Goal: Communication & Community: Ask a question

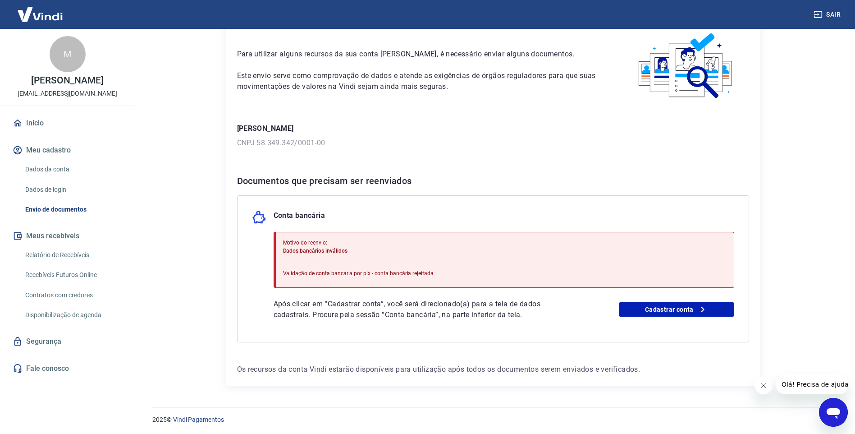
scroll to position [46, 0]
click at [811, 384] on span "Olá! Precisa de ajuda?" at bounding box center [816, 384] width 70 height 7
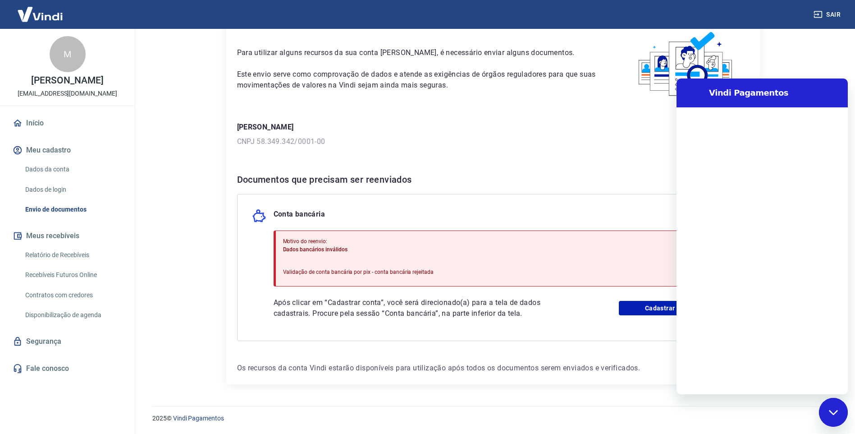
scroll to position [0, 0]
type textarea "o"
type textarea "x"
type textarea "ol"
type textarea "x"
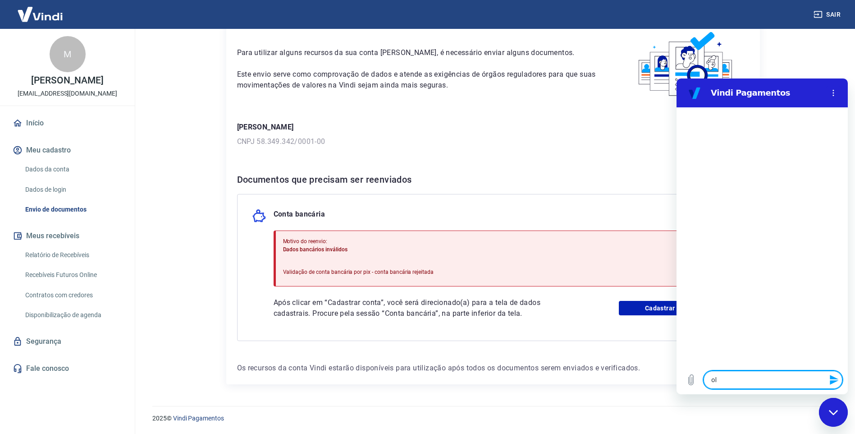
type textarea "olá"
type textarea "x"
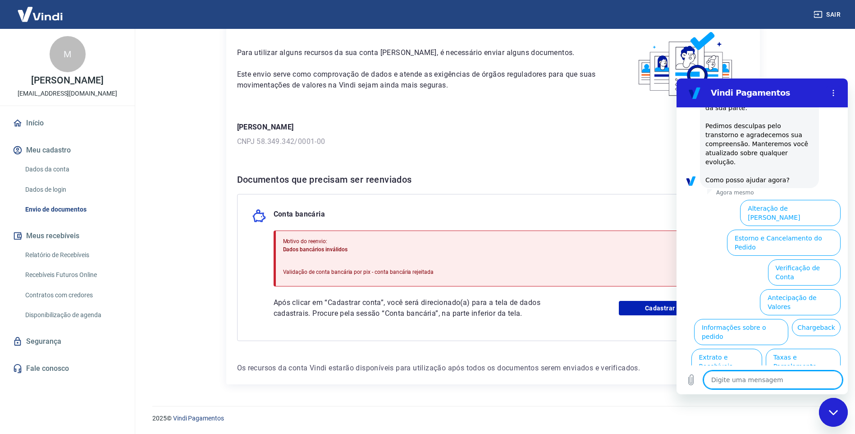
scroll to position [229, 0]
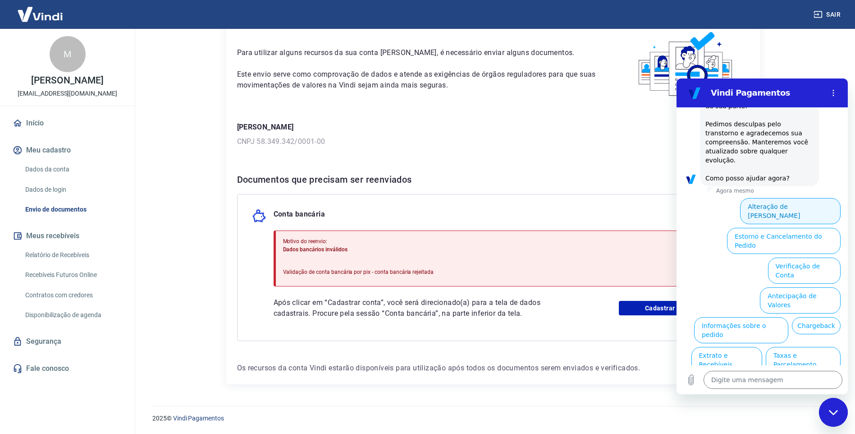
click at [754, 198] on button "Alteração de [PERSON_NAME]" at bounding box center [790, 211] width 101 height 26
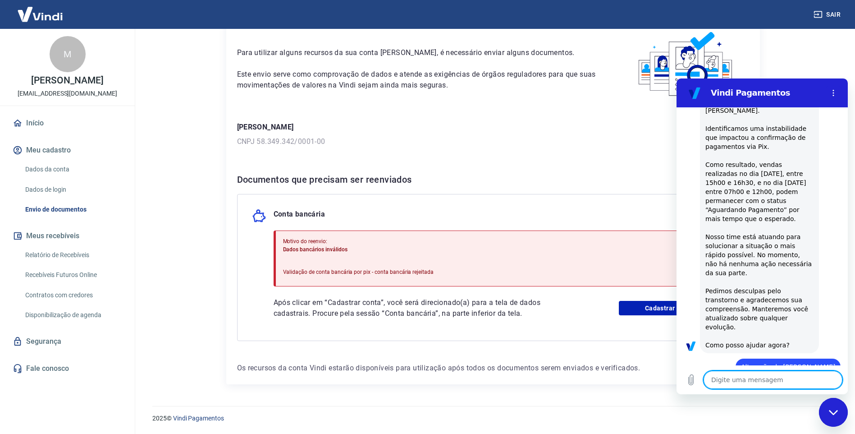
scroll to position [64, 0]
type textarea "x"
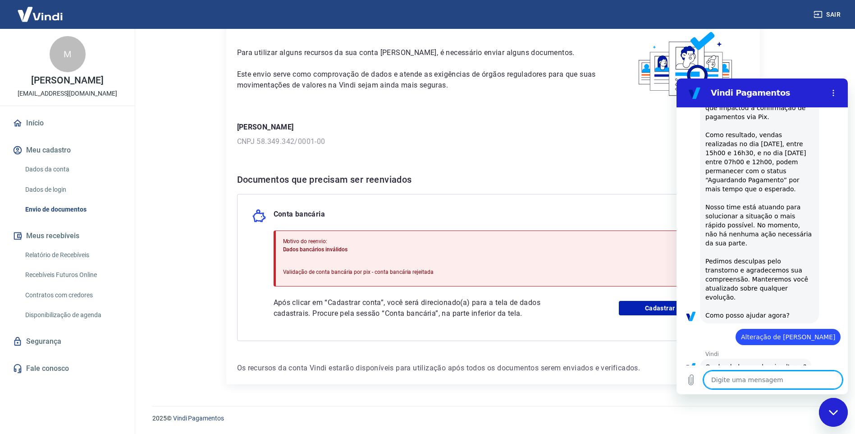
scroll to position [197, 0]
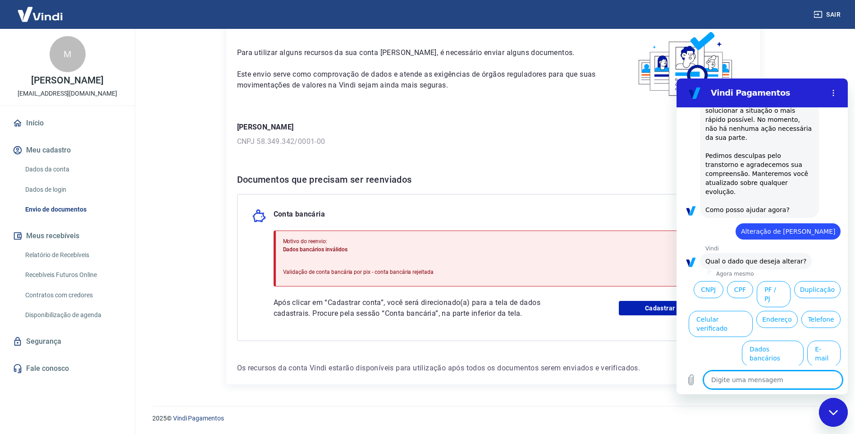
click at [735, 380] on textarea at bounding box center [773, 380] width 139 height 18
type textarea "F"
type textarea "x"
type textarea "Fi"
type textarea "x"
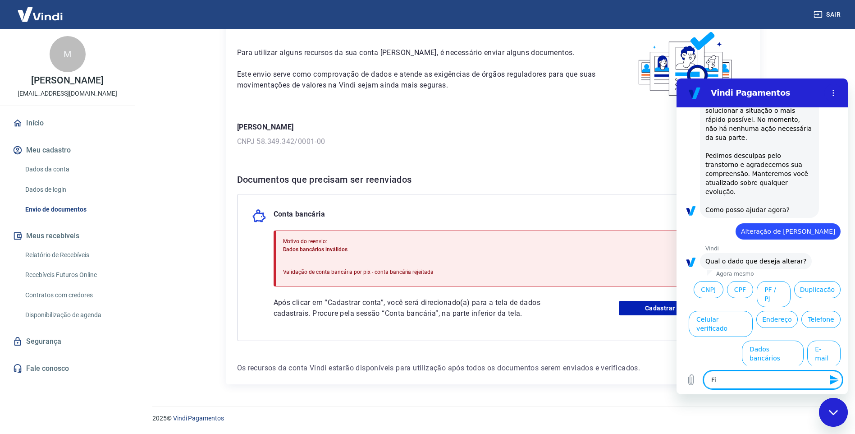
type textarea "Fiz"
type textarea "x"
type textarea "Fiz"
type textarea "x"
type textarea "Fiz a"
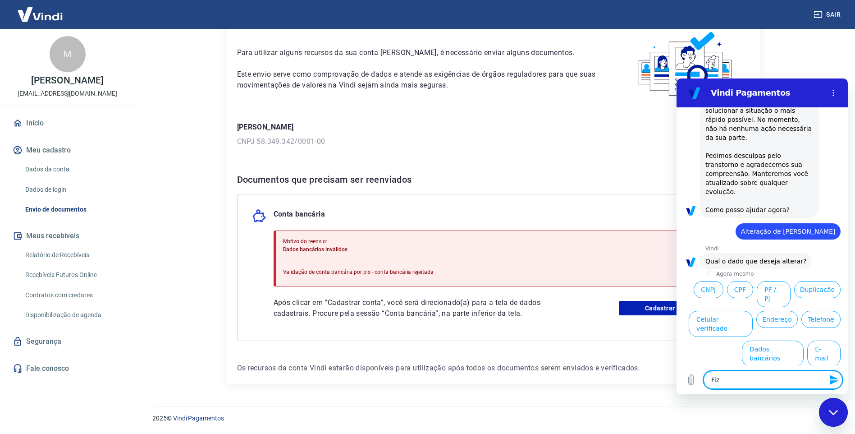
type textarea "x"
type textarea "Fiz al"
type textarea "x"
type textarea "Fiz alt"
type textarea "x"
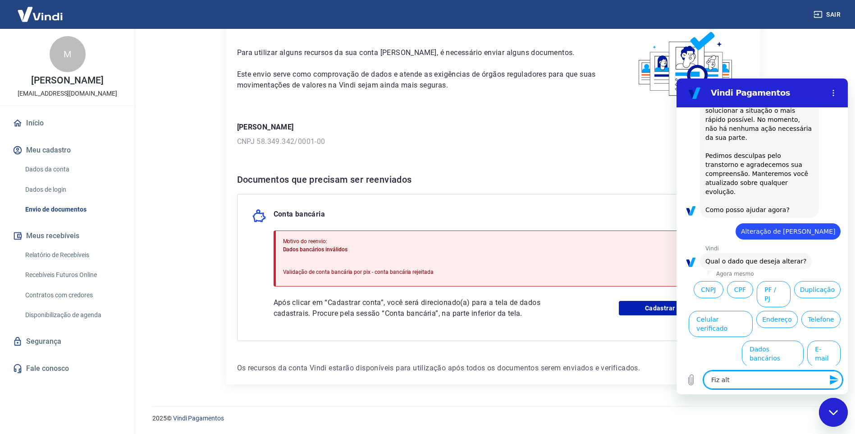
type textarea "Fiz alte"
type textarea "x"
type textarea "Fiz alter"
type textarea "x"
type textarea "Fiz altera"
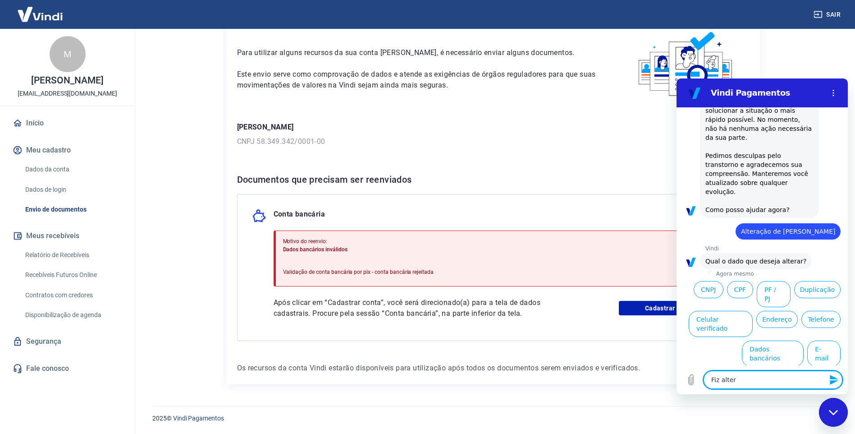
type textarea "x"
type textarea "Fiz alteraç"
type textarea "x"
type textarea "Fiz alteraçã"
type textarea "x"
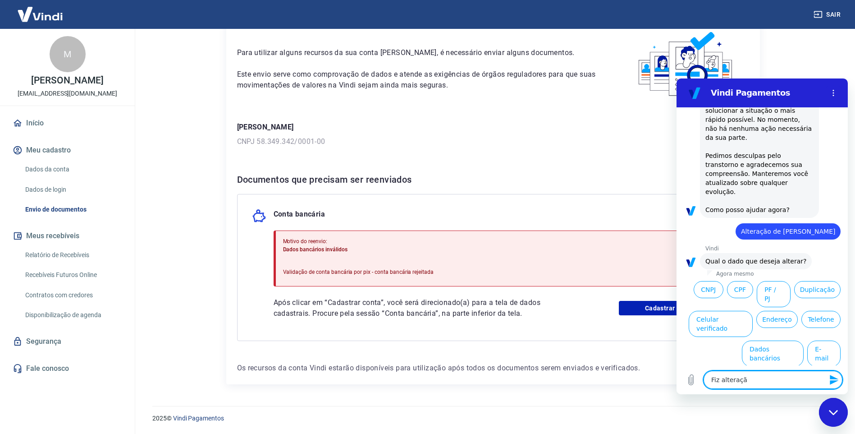
type textarea "Fiz alteração"
type textarea "x"
type textarea "Fiz alteração"
type textarea "x"
type textarea "Fiz alteração d"
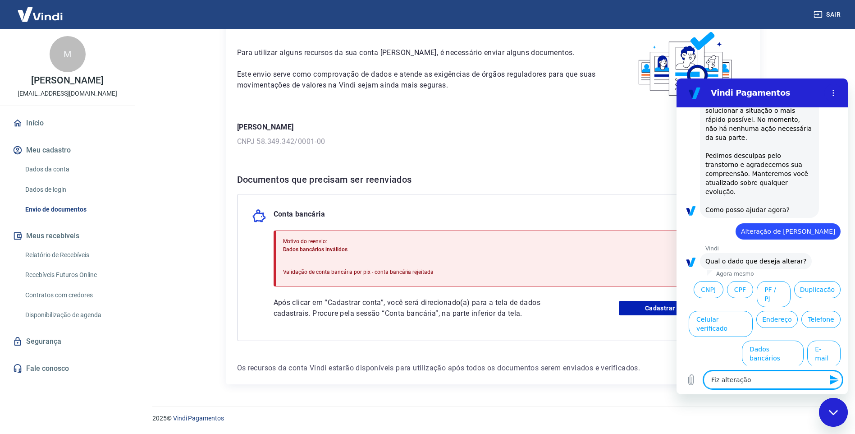
type textarea "x"
type textarea "Fiz alteração da"
type textarea "x"
type textarea "Fiz alteração da"
type textarea "x"
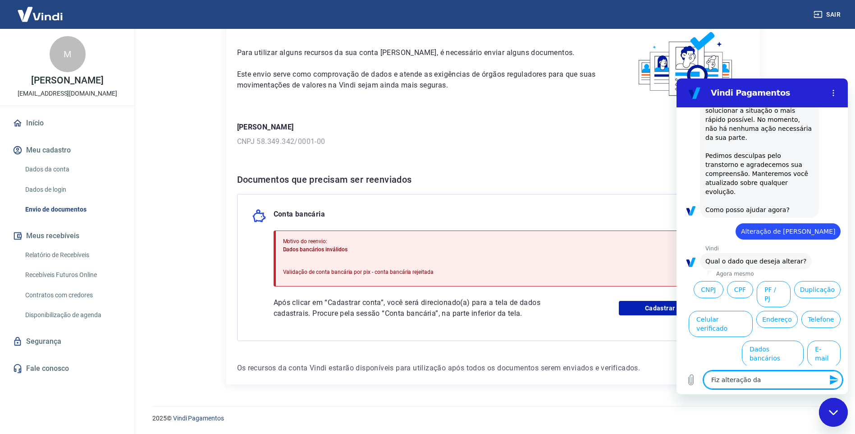
type textarea "Fiz alteração da c"
type textarea "x"
type textarea "Fiz alteração da co"
type textarea "x"
type textarea "Fiz alteração da con"
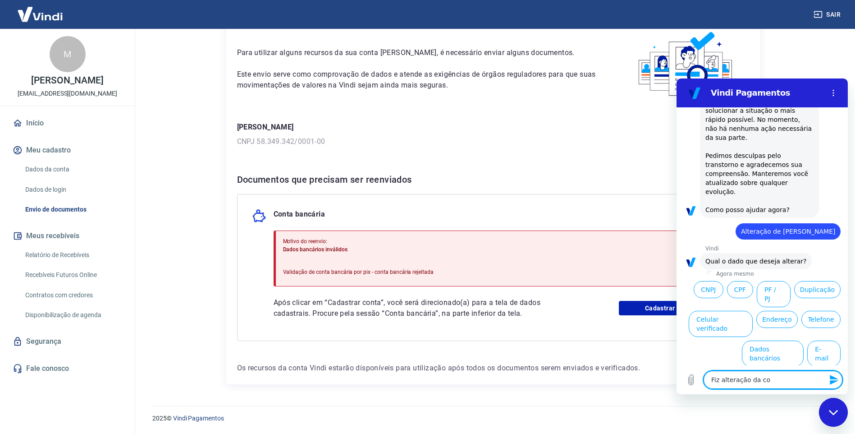
type textarea "x"
type textarea "Fiz alteração da cont"
type textarea "x"
type textarea "Fiz alteração da conta"
type textarea "x"
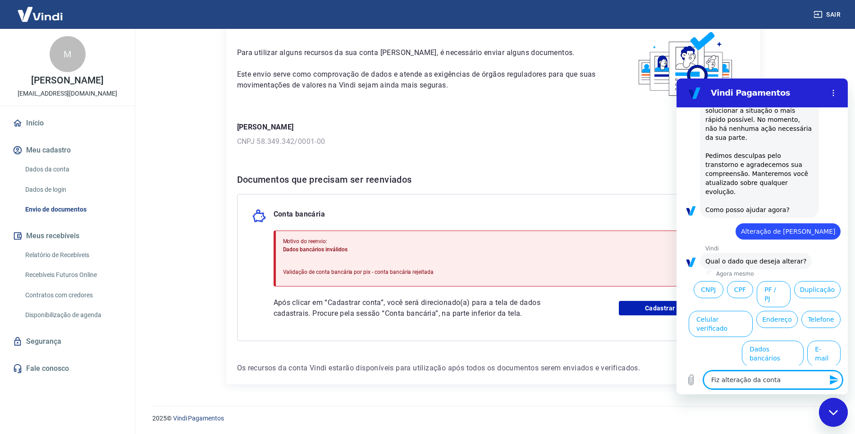
type textarea "Fiz alteração da conta"
type textarea "x"
type textarea "Fiz alteração da conta b"
type textarea "x"
type textarea "Fiz alteração da conta ba"
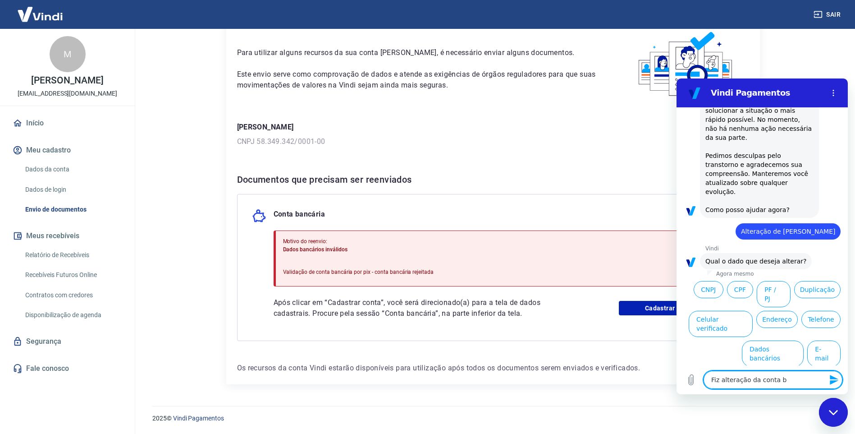
type textarea "x"
type textarea "Fiz alteração da conta ban"
type textarea "x"
type textarea "Fiz alteração da conta banc"
type textarea "x"
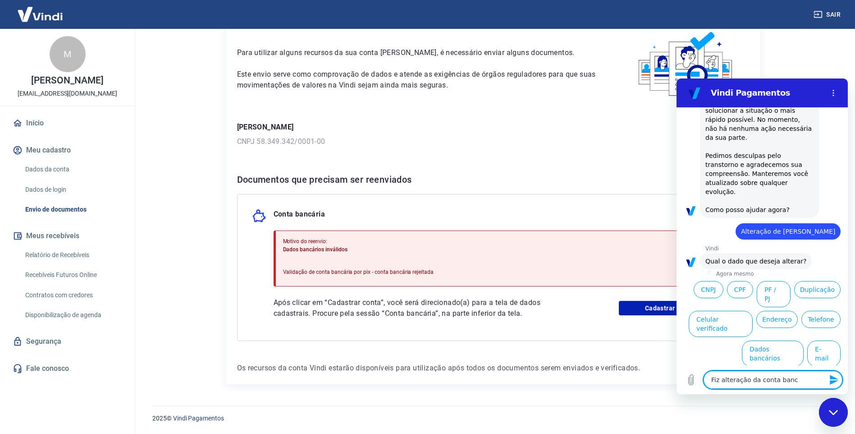
type textarea "Fiz alteração da conta bancá"
type textarea "x"
type textarea "Fiz alteração da conta bancár"
type textarea "x"
type textarea "Fiz alteração da conta bancári"
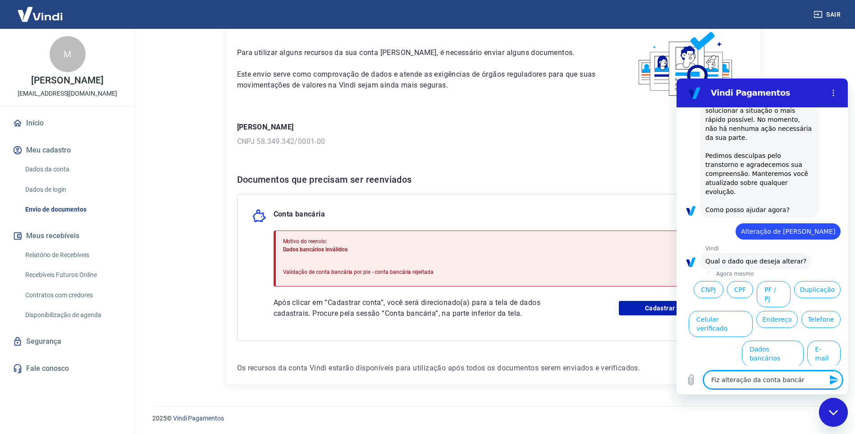
type textarea "x"
type textarea "Fiz alteração da conta bancária"
type textarea "x"
type textarea "Fiz alteração da conta bancária"
type textarea "x"
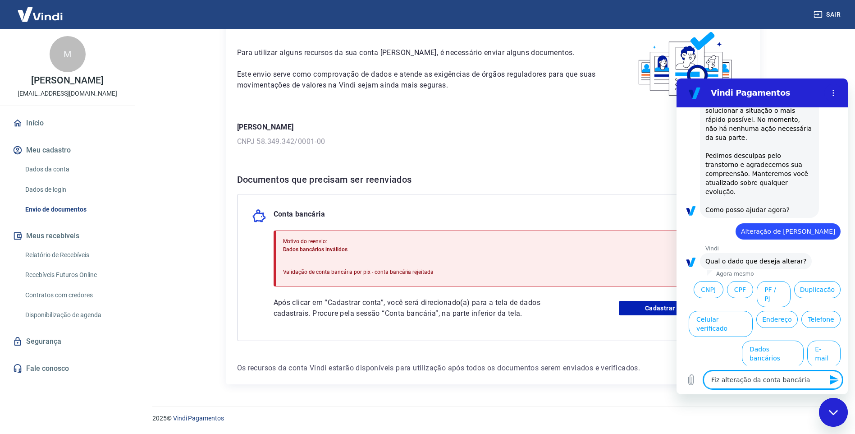
type textarea "Fiz alteração da conta bancária a"
type textarea "x"
type textarea "Fiz alteração da conta bancária a"
type textarea "x"
type textarea "Fiz alteração da conta bancária a p"
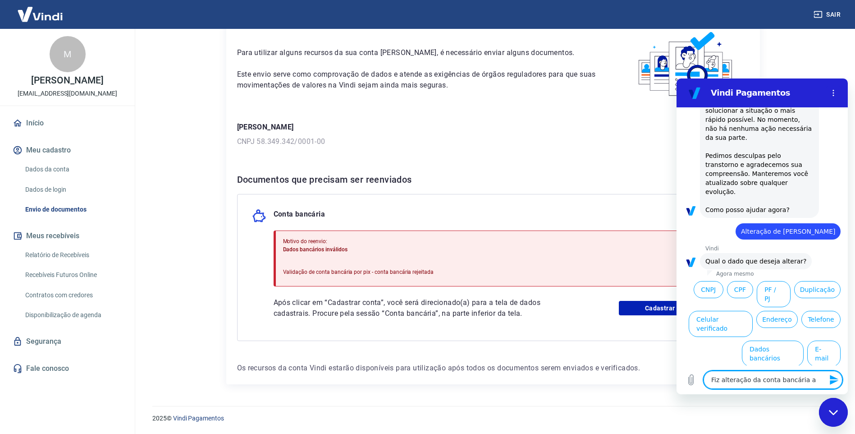
type textarea "x"
type textarea "Fiz alteração da conta bancária a pe"
type textarea "x"
type textarea "Fiz alteração da conta bancária a ped"
type textarea "x"
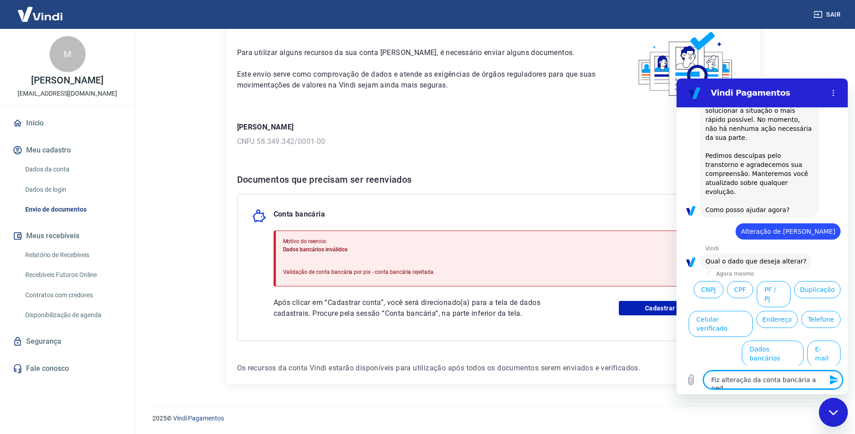
type textarea "Fiz alteração da conta bancária a pedi"
type textarea "x"
type textarea "Fiz alteração da conta bancária a pedid"
type textarea "x"
type textarea "Fiz alteração da conta bancária a pedido"
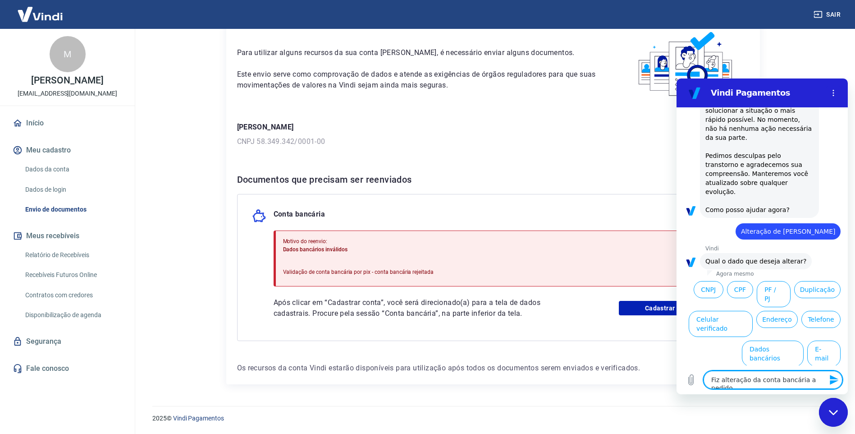
type textarea "x"
type textarea "Fiz alteração da conta bancária a pedido"
type textarea "x"
type textarea "Fiz alteração da conta bancária a pedido d"
type textarea "x"
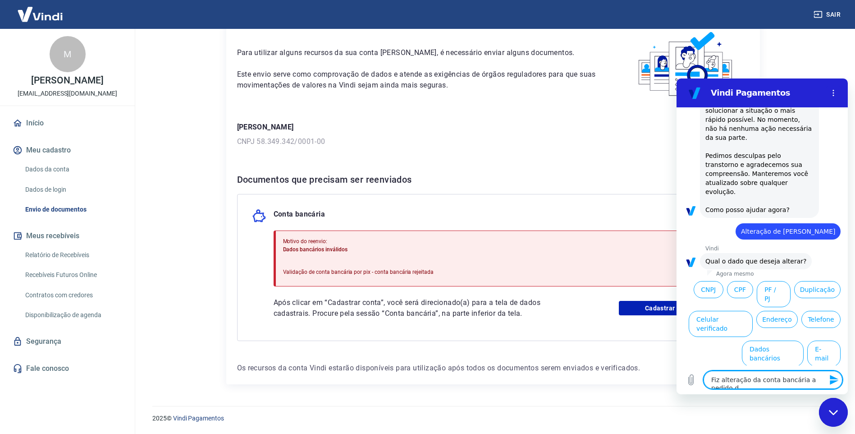
scroll to position [205, 0]
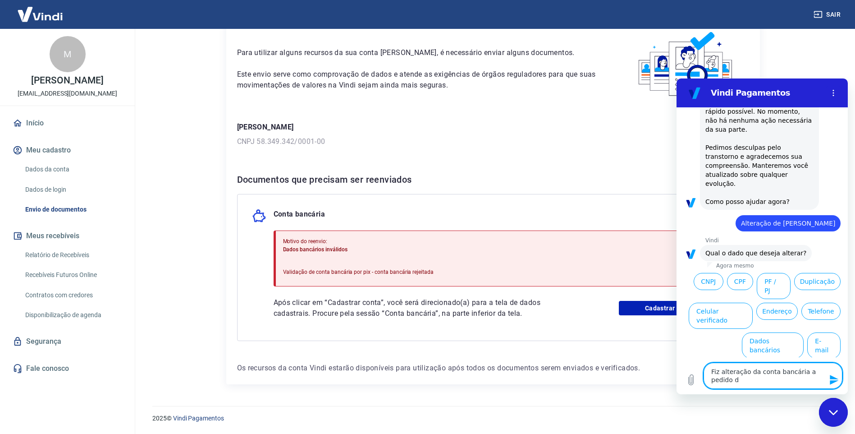
type textarea "Fiz alteração da conta bancária a pedido de"
type textarea "x"
type textarea "Fiz alteração da conta bancária a pedido de"
type textarea "x"
type textarea "Fiz alteração da conta bancária a pedido de v"
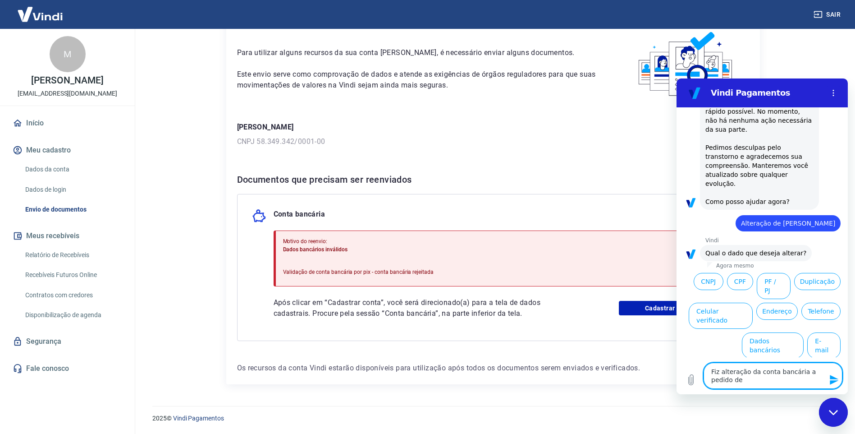
type textarea "x"
type textarea "Fiz alteração da conta bancária a pedido de vo"
type textarea "x"
type textarea "Fiz alteração da conta bancária a pedido de voc"
type textarea "x"
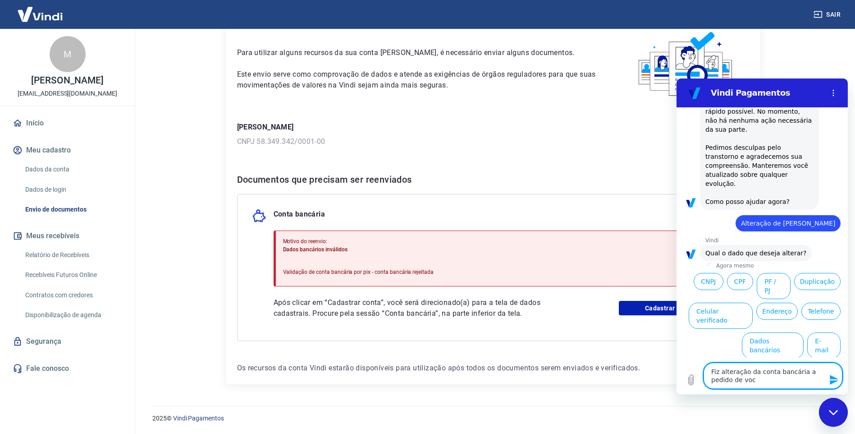
type textarea "Fiz alteração da conta bancária a pedido de você"
type textarea "x"
type textarea "Fiz alteração da conta bancária a pedido de vocês"
type textarea "x"
type textarea "Fiz alteração da conta bancária a pedido de vocês"
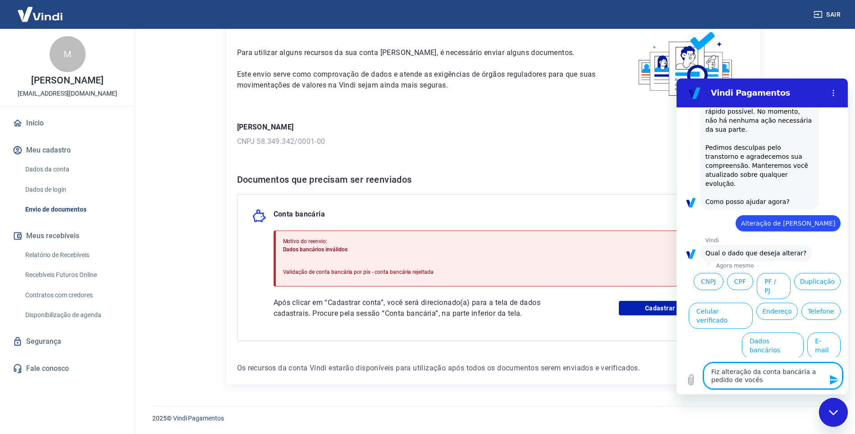
type textarea "x"
type textarea "Fiz alteração da conta bancária a pedido de vocês ("
type textarea "x"
type textarea "Fiz alteração da conta bancária a pedido de vocês (("
type textarea "x"
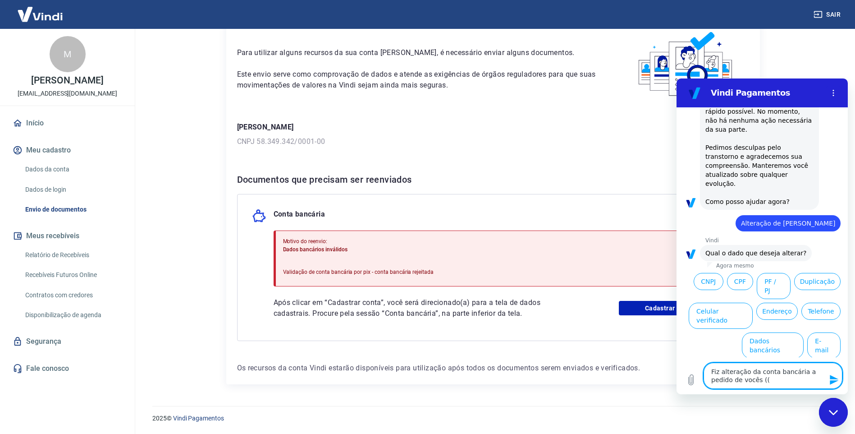
type textarea "Fiz alteração da conta bancária a pedido de vocês ((I"
type textarea "x"
type textarea "Fiz alteração da conta bancária a pedido de vocês ((In"
type textarea "x"
type textarea "Fiz alteração da conta bancária a pedido de vocês ((Ind"
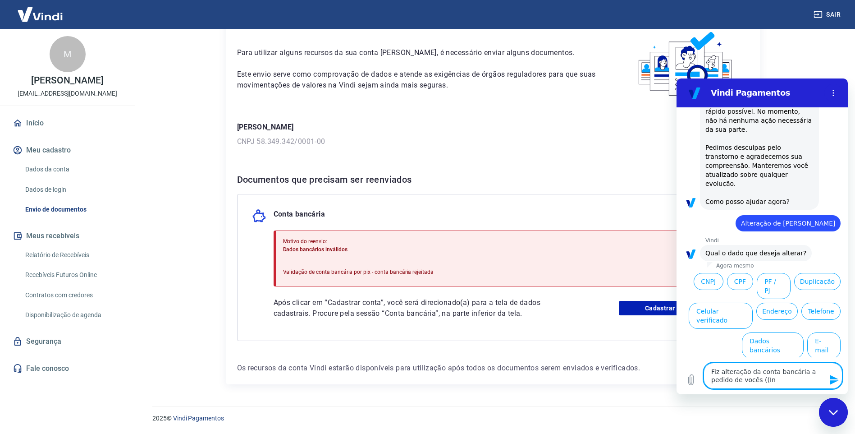
type textarea "x"
type textarea "Fiz alteração da conta bancária a pedido de vocês (([PERSON_NAME]"
type textarea "x"
type textarea "Fiz alteração da conta bancária a pedido de vocês (([GEOGRAPHIC_DATA]"
type textarea "x"
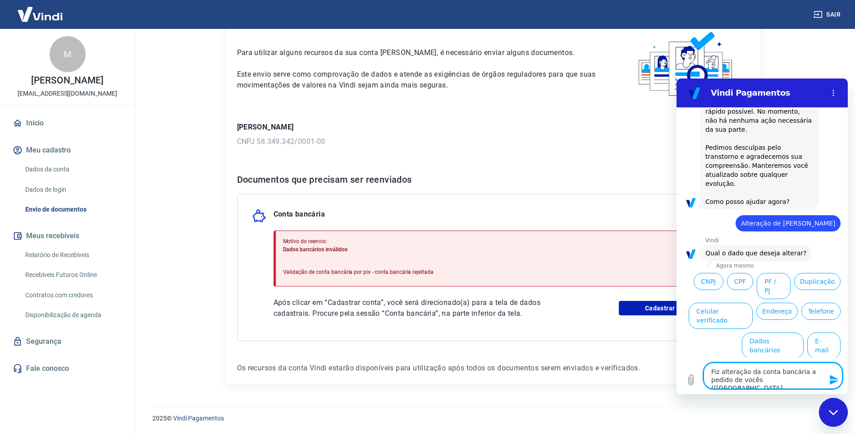
type textarea "Fiz alteração da conta bancária a pedido de vocês ((Indiar"
type textarea "x"
type textarea "Fiz alteração da conta bancária a pedido de vocês ((Indiara"
type textarea "x"
type textarea "Fiz alteração da conta bancária a pedido de vocês ((Indiara"
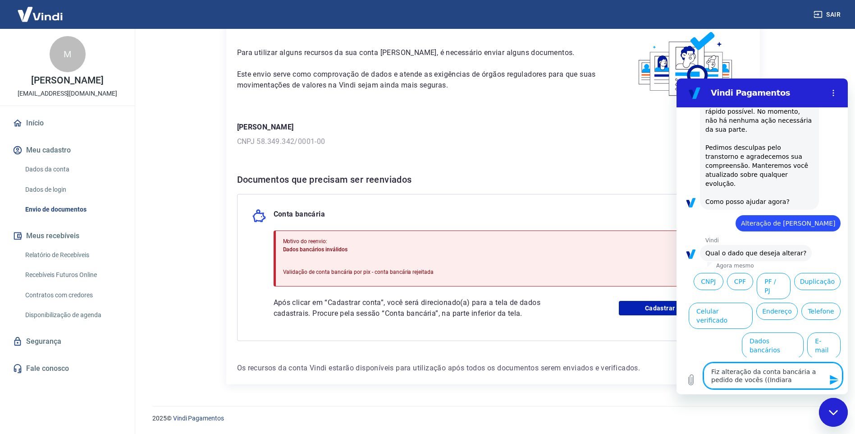
type textarea "x"
type textarea "Fiz alteração da conta bancária a pedido de vocês (([PERSON_NAME]"
type textarea "x"
type textarea "Fiz alteração da conta bancária a pedido de vocês (([PERSON_NAME]"
type textarea "x"
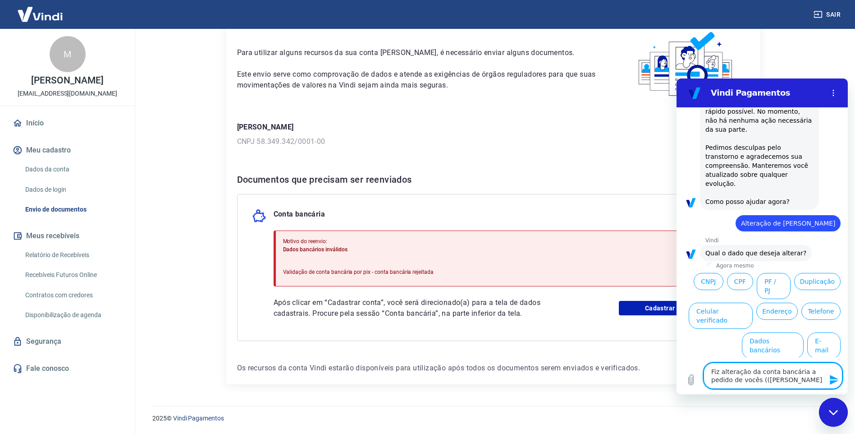
type textarea "Fiz alteração da conta bancária a pedido de vocês (([PERSON_NAME]"
type textarea "x"
type textarea "Fiz alteração da conta bancária a pedido de vocês (([PERSON_NAME]"
type textarea "x"
type textarea "Fiz alteração da conta bancária a pedido de vocês (([PERSON_NAME]"
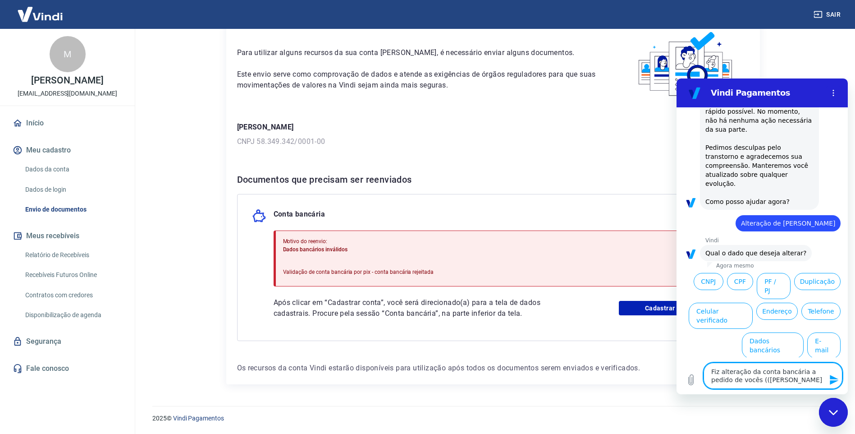
type textarea "x"
type textarea "Fiz alteração da conta bancária a pedido de vocês (([PERSON_NAME])"
type textarea "x"
type textarea "Fiz alteração da conta bancária a pedido de vocês (([PERSON_NAME])"
type textarea "x"
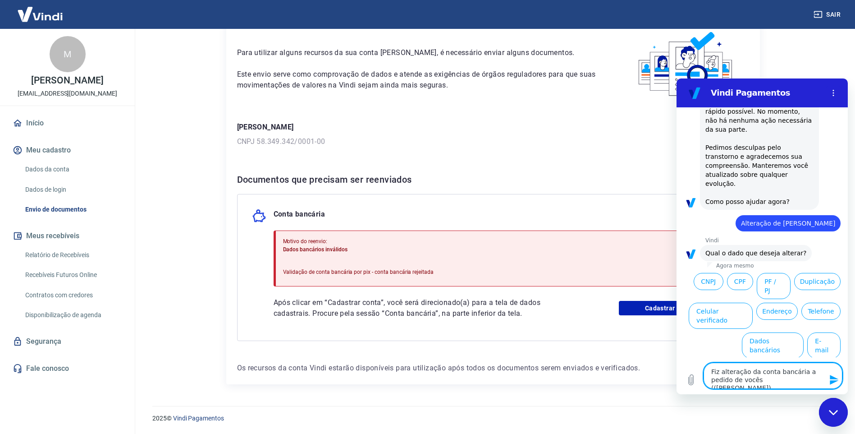
type textarea "Fiz alteração da conta bancária a pedido de vocês (([PERSON_NAME])"
type textarea "x"
type textarea "Fiz alteração da conta bancária a pedido de vocês (([PERSON_NAME]),"
type textarea "x"
type textarea "Fiz alteração da conta bancária a pedido de vocês (([PERSON_NAME]),"
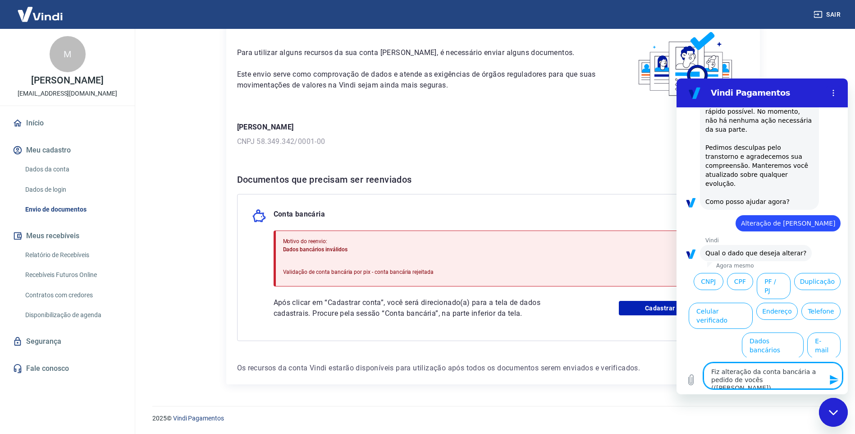
type textarea "x"
type textarea "Fiz alteração da conta bancária a pedido de vocês (([PERSON_NAME]), a"
type textarea "x"
type textarea "Fiz alteração da conta bancária a pedido de vocês (([PERSON_NAME]), ap"
type textarea "x"
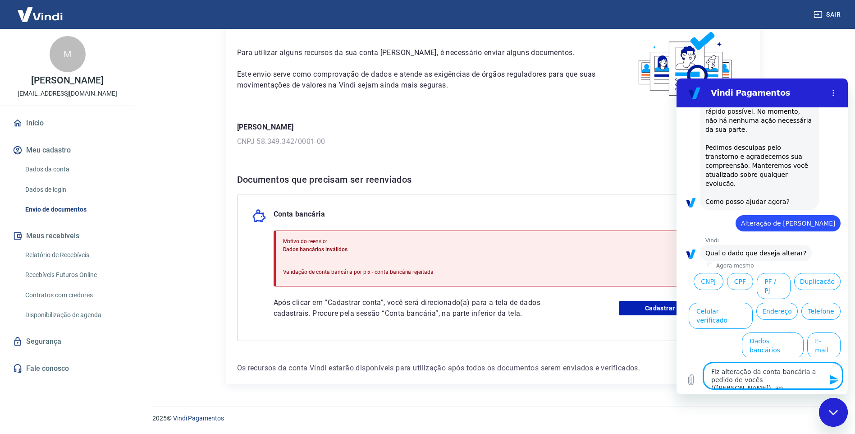
type textarea "Fiz alteração da conta bancária a pedido de vocês (([PERSON_NAME]), ape"
type textarea "x"
type textarea "Fiz alteração da conta bancária a pedido de vocês (([PERSON_NAME]), apen"
type textarea "x"
type textarea "Fiz alteração da conta bancária a pedido de vocês (([PERSON_NAME]), apena"
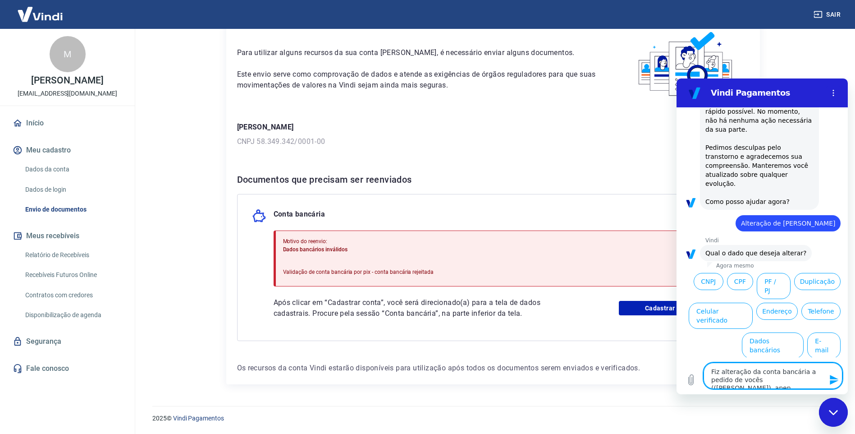
type textarea "x"
type textarea "Fiz alteração da conta bancária a pedido de vocês (([PERSON_NAME]), apenas"
type textarea "x"
type textarea "Fiz alteração da conta bancária a pedido de vocês (([PERSON_NAME]), apenas"
type textarea "x"
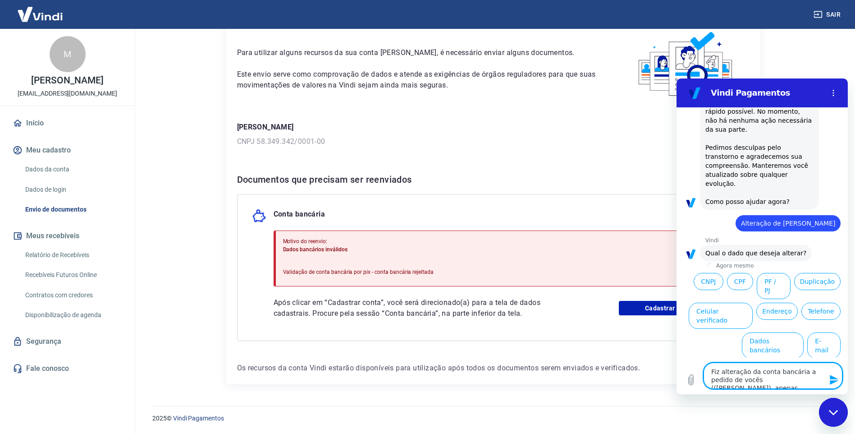
type textarea "Fiz alteração da conta bancária a pedido de vocês (([PERSON_NAME]), apenas a"
type textarea "x"
type textarea "Fiz alteração da conta bancária a pedido de vocês (([PERSON_NAME]), apenas ac"
type textarea "x"
type textarea "Fiz alteração da conta bancária a pedido de vocês (([PERSON_NAME]), apenas acr"
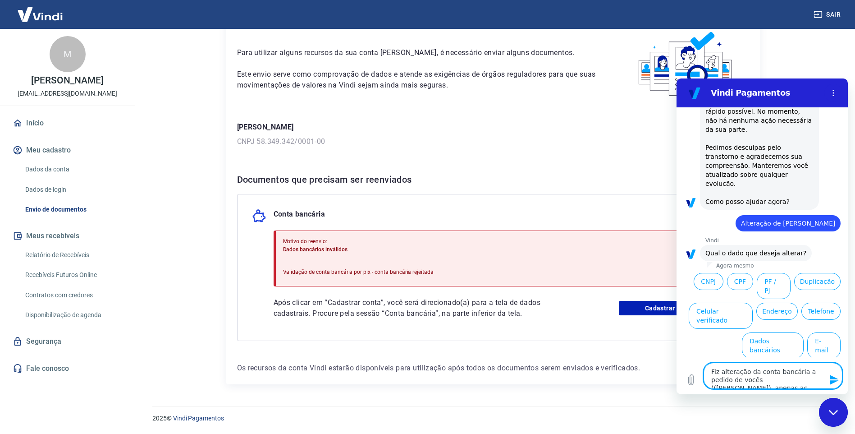
type textarea "x"
type textarea "Fiz alteração da conta bancária a pedido de vocês (([PERSON_NAME]), apenas acre"
type textarea "x"
type textarea "Fiz alteração da conta bancária a pedido de vocês (([PERSON_NAME]), apenas acres"
type textarea "x"
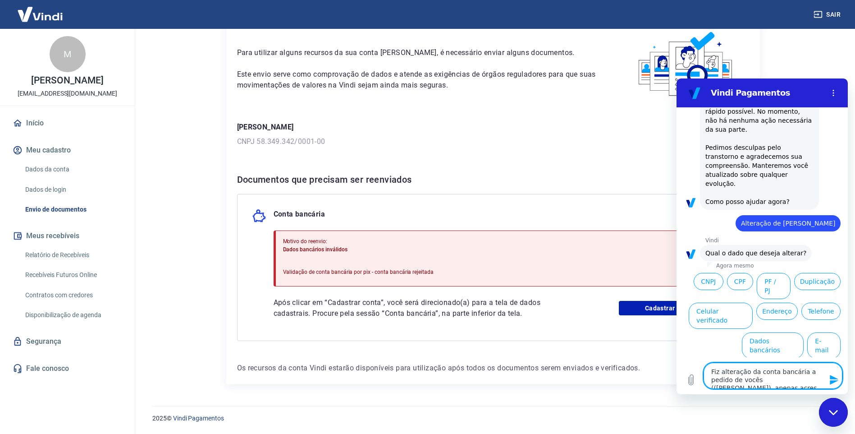
type textarea "Fiz alteração da conta bancária a pedido de vocês (([PERSON_NAME]), apenas acre…"
type textarea "x"
type textarea "Fiz alteração da conta bancária a pedido de vocês (([PERSON_NAME]), apenas acre…"
type textarea "x"
type textarea "Fiz alteração da conta bancária a pedido de vocês (([PERSON_NAME]), apenas acre…"
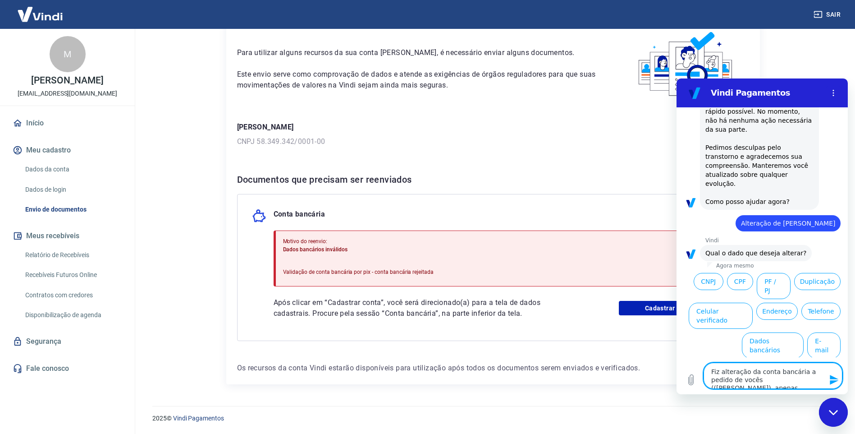
type textarea "x"
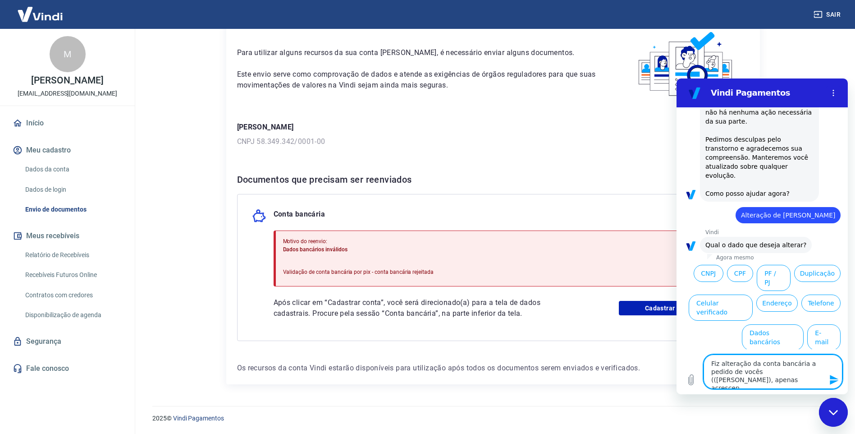
type textarea "Fiz alteração da conta bancária a pedido de vocês (([PERSON_NAME]), apenas acre…"
type textarea "x"
type textarea "Fiz alteração da conta bancária a pedido de vocês (([PERSON_NAME]), apenas acre…"
type textarea "x"
type textarea "Fiz alteração da conta bancária a pedido de vocês (([PERSON_NAME]), apenas acre…"
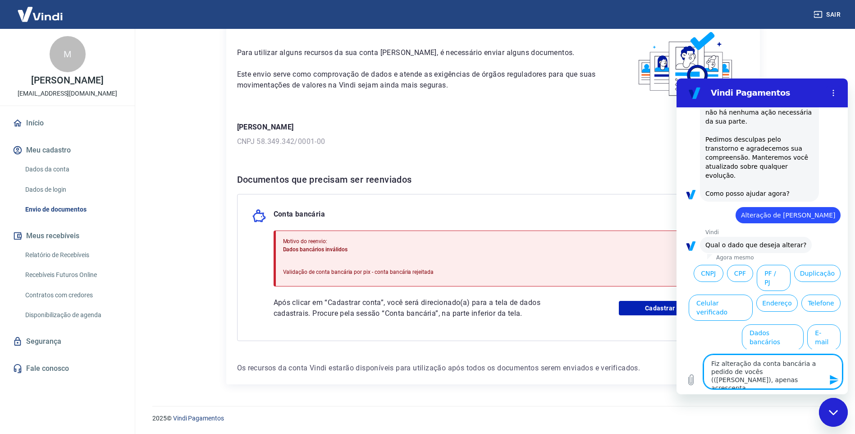
type textarea "x"
type textarea "Fiz alteração da conta bancária a pedido de vocês (([PERSON_NAME]), apenas acre…"
type textarea "x"
type textarea "Fiz alteração da conta bancária a pedido de vocês (([PERSON_NAME]), apenas acre…"
type textarea "x"
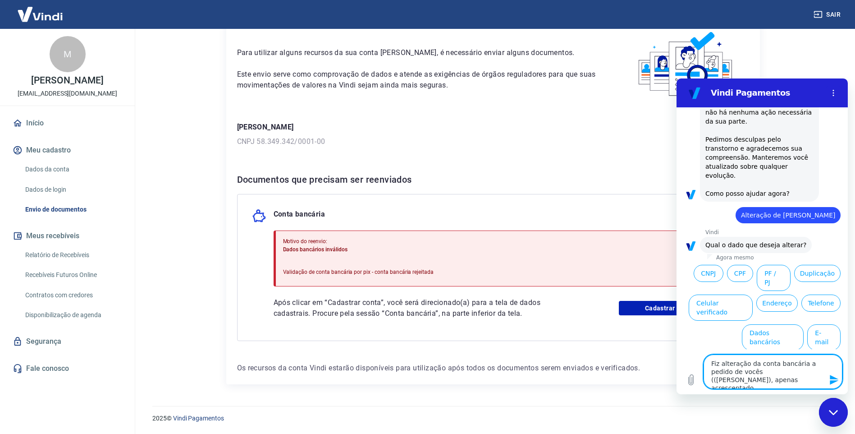
type textarea "Fiz alteração da conta bancária a pedido de vocês (([PERSON_NAME]), apenas acre…"
type textarea "x"
type textarea "Fiz alteração da conta bancária a pedido de vocês (([PERSON_NAME]), apenas acre…"
type textarea "x"
type textarea "Fiz alteração da conta bancária a pedido de vocês (([PERSON_NAME]), apenas acre…"
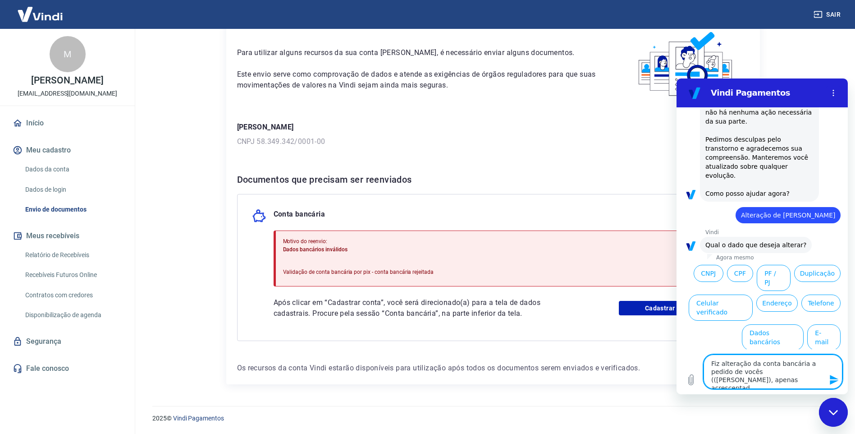
type textarea "x"
type textarea "Fiz alteração da conta bancária a pedido de vocês (([PERSON_NAME]), apenas acre…"
type textarea "x"
type textarea "Fiz alteração da conta bancária a pedido de vocês (([PERSON_NAME]), apenas acre…"
type textarea "x"
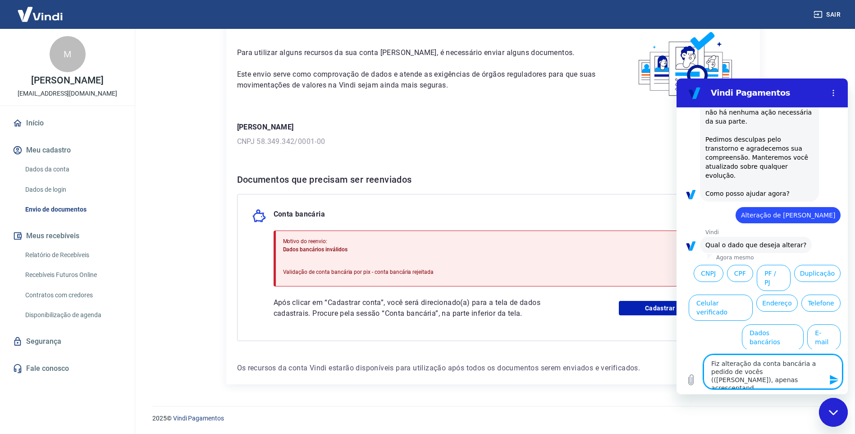
type textarea "Fiz alteração da conta bancária a pedido de vocês (([PERSON_NAME]), apenas acre…"
type textarea "x"
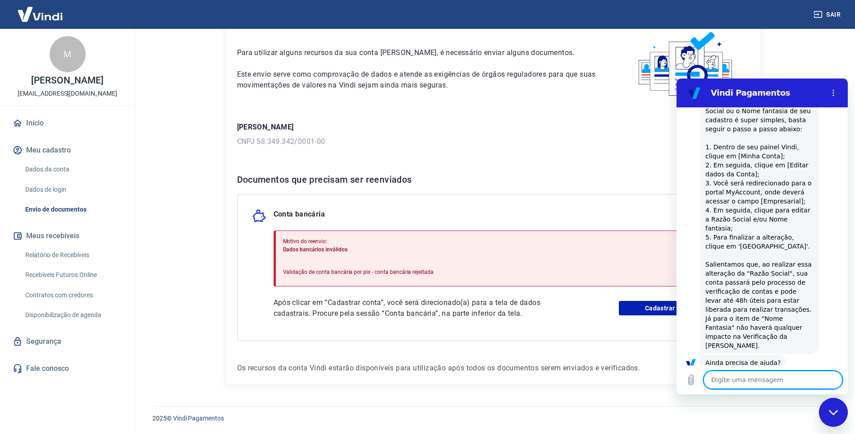
scroll to position [453, 0]
click at [789, 382] on button "Sim" at bounding box center [797, 390] width 26 height 17
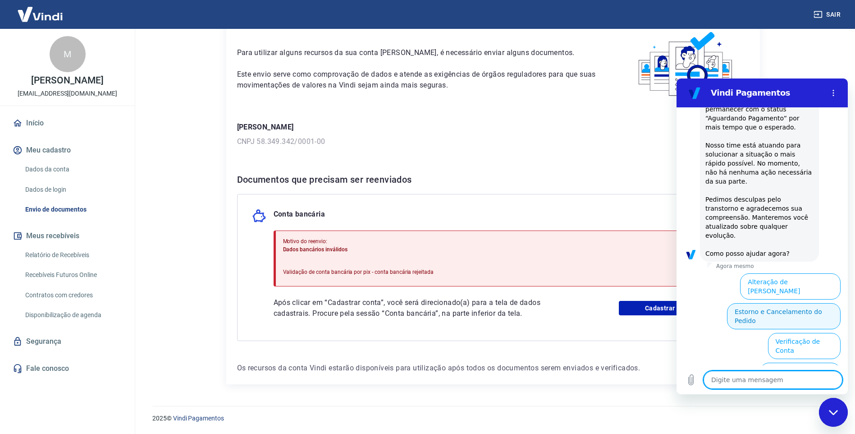
scroll to position [896, 0]
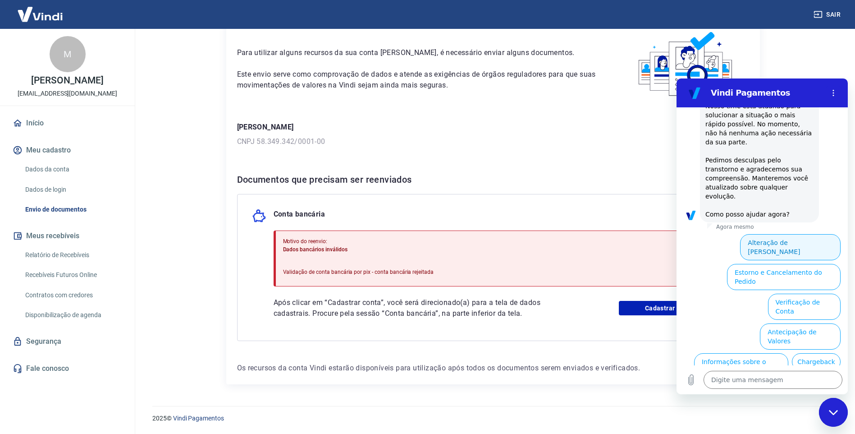
click at [812, 234] on button "Alteração de [PERSON_NAME]" at bounding box center [790, 247] width 101 height 26
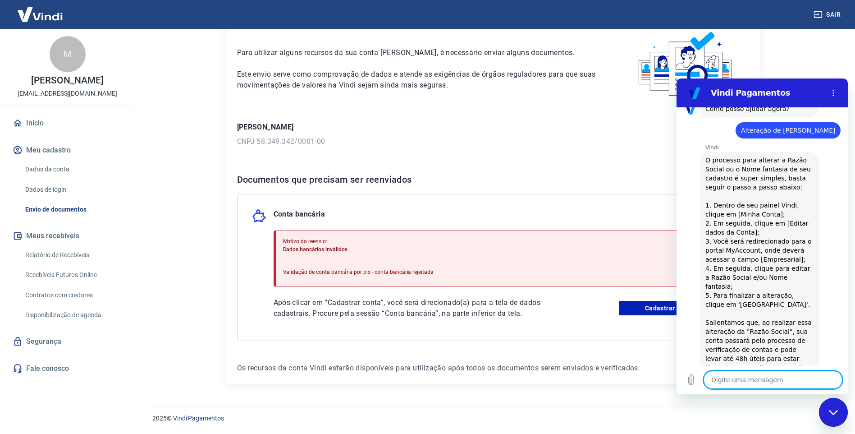
scroll to position [1024, 0]
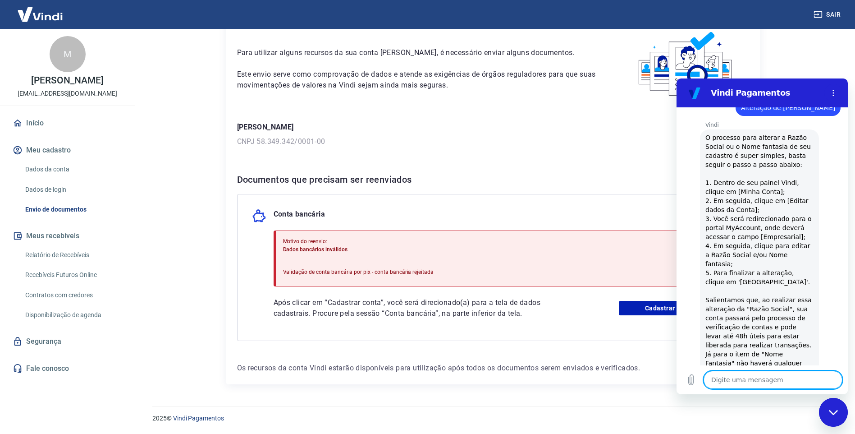
click at [731, 379] on textarea at bounding box center [773, 380] width 139 height 18
click at [836, 376] on icon "Enviar mensagem" at bounding box center [834, 379] width 11 height 11
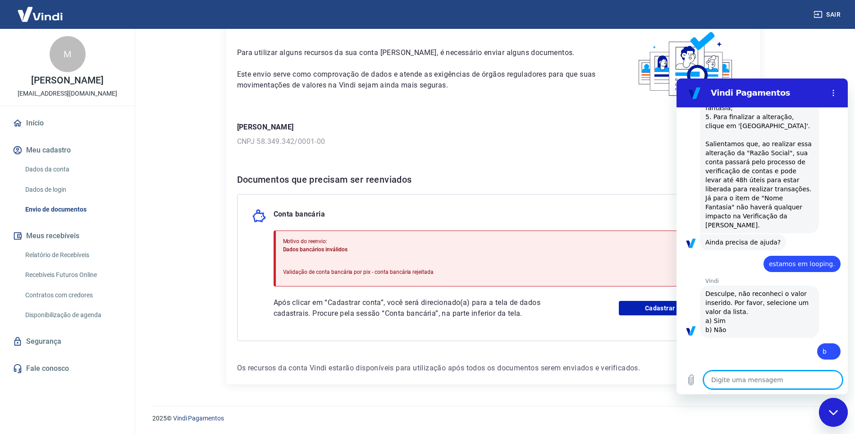
scroll to position [1192, 0]
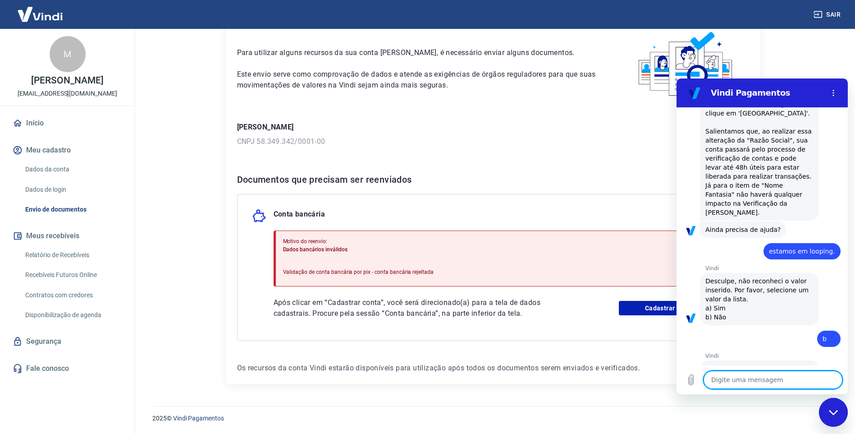
click at [804, 397] on button "Insatisfeito" at bounding box center [818, 405] width 46 height 17
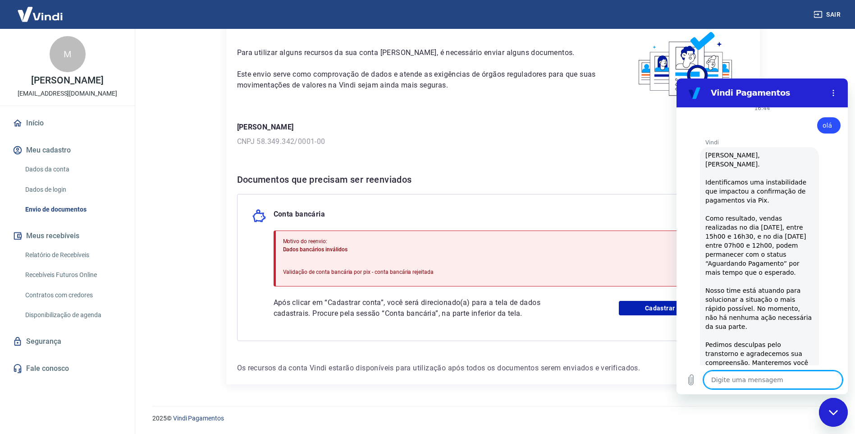
scroll to position [0, 0]
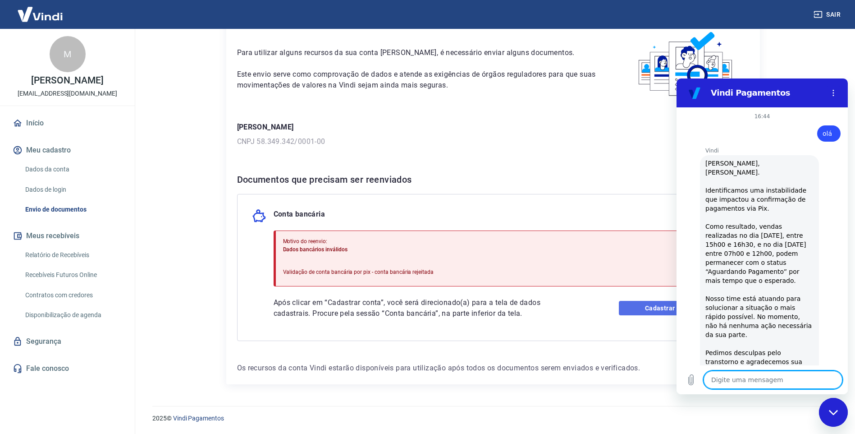
click at [658, 305] on link "Cadastrar conta" at bounding box center [676, 308] width 115 height 14
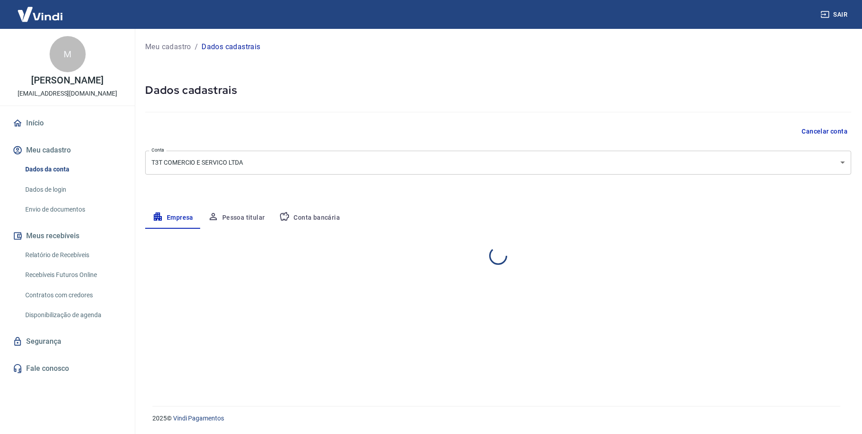
select select "SP"
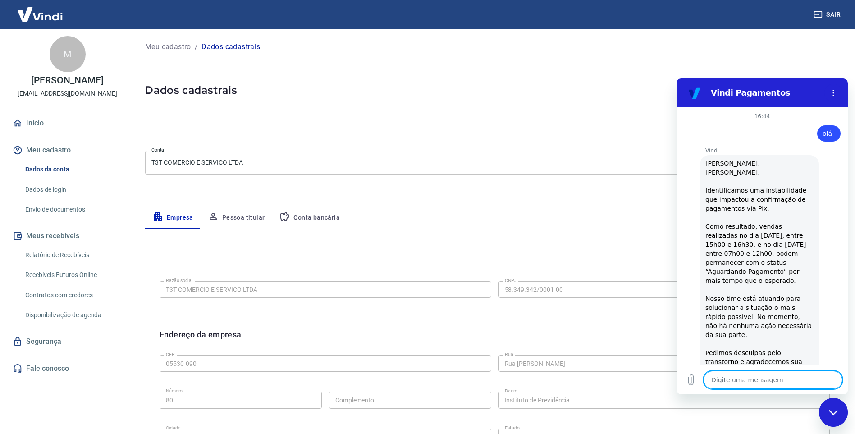
scroll to position [1202, 0]
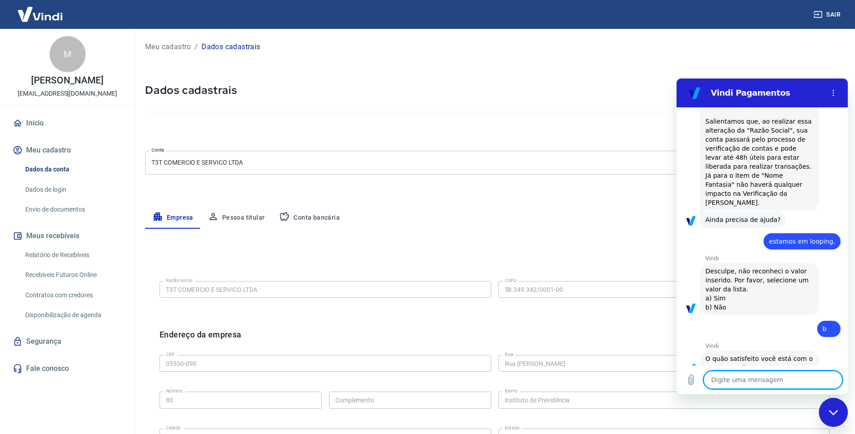
click at [726, 377] on textarea at bounding box center [773, 380] width 139 height 18
type textarea "r"
type textarea "x"
type textarea "re"
type textarea "x"
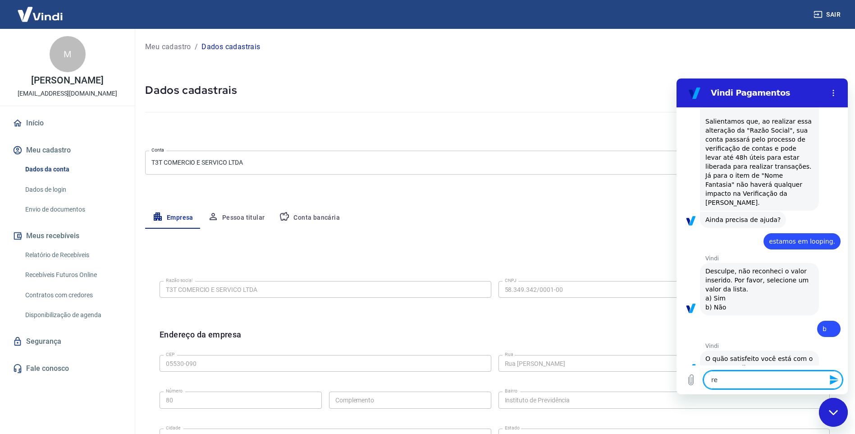
type textarea "res"
type textarea "x"
type textarea "reso"
type textarea "x"
type textarea "resol"
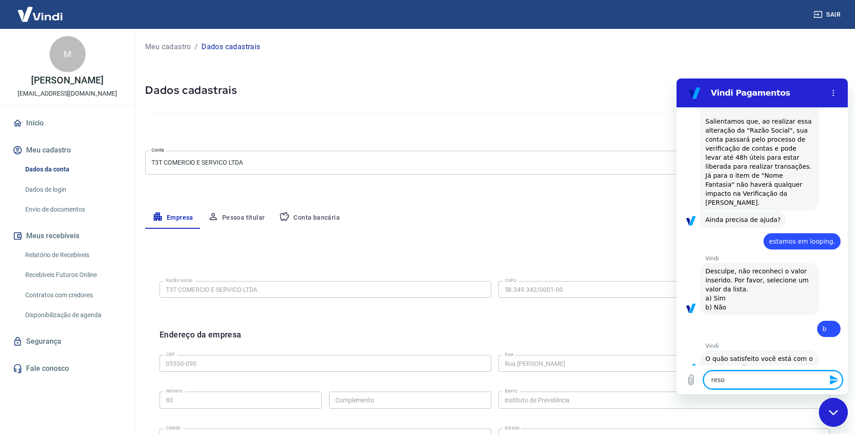
type textarea "x"
type textarea "resolv"
type textarea "x"
type textarea "resolve"
type textarea "x"
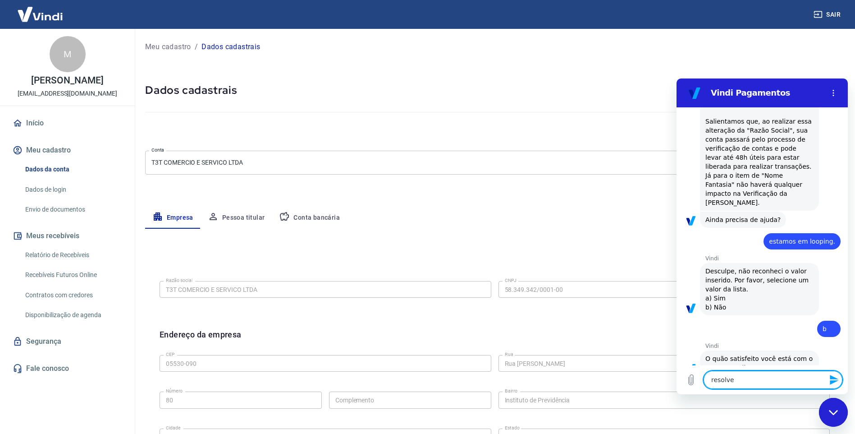
type textarea "resolver"
type textarea "x"
type textarea "resolver"
type textarea "x"
type textarea "resolver o"
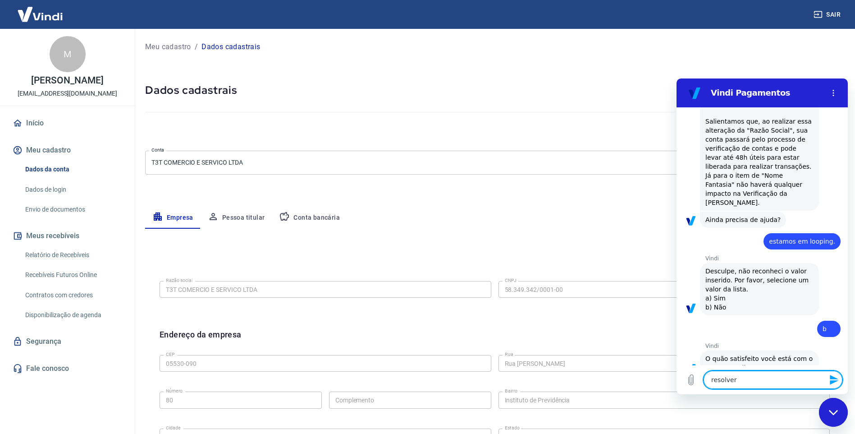
type textarea "x"
type textarea "resolver o"
type textarea "x"
type textarea "resolver o l"
type textarea "x"
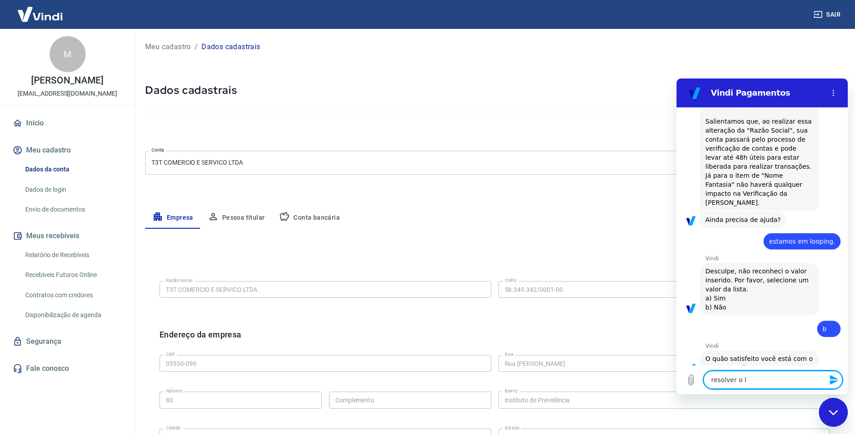
type textarea "resolver o lo"
type textarea "x"
type textarea "resolver o loo"
type textarea "x"
type textarea "resolver o loop"
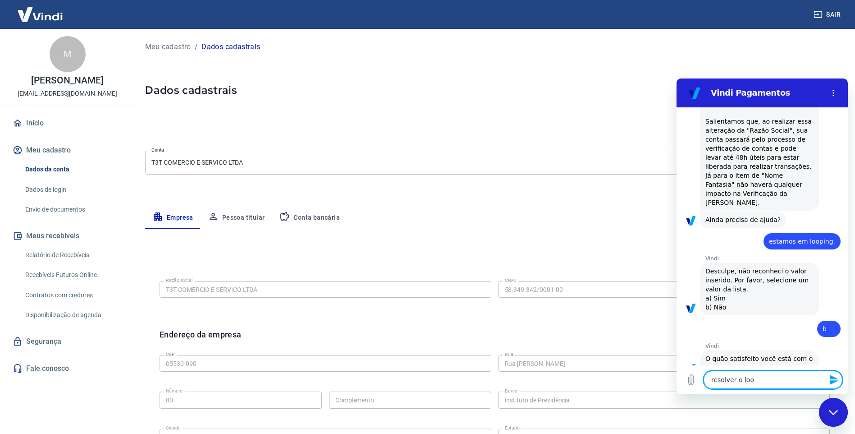
type textarea "x"
type textarea "resolver o loopi"
type textarea "x"
type textarea "resolver o loopin"
type textarea "x"
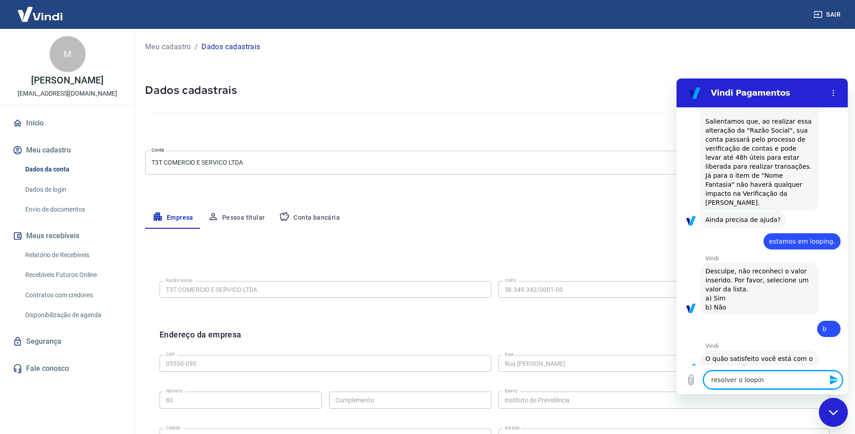
type textarea "resolver o looping"
type textarea "x"
type textarea "resolver o looping"
type textarea "x"
type textarea "resolver o looping d"
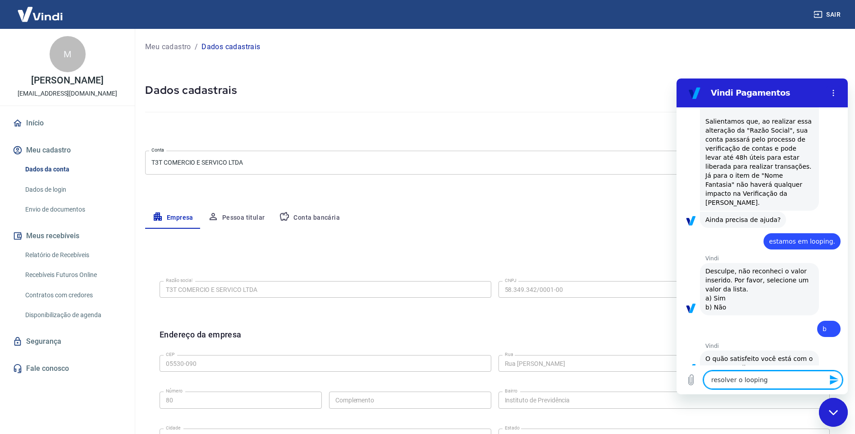
type textarea "x"
type textarea "resolver o looping do"
type textarea "x"
type textarea "resolver o looping do"
type textarea "x"
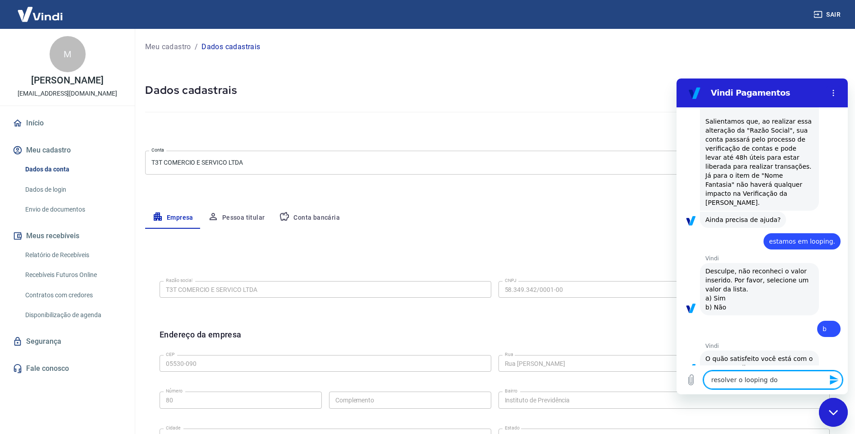
type textarea "resolver o looping do a"
type textarea "x"
type textarea "resolver o looping do at"
type textarea "x"
type textarea "resolver o looping do ate"
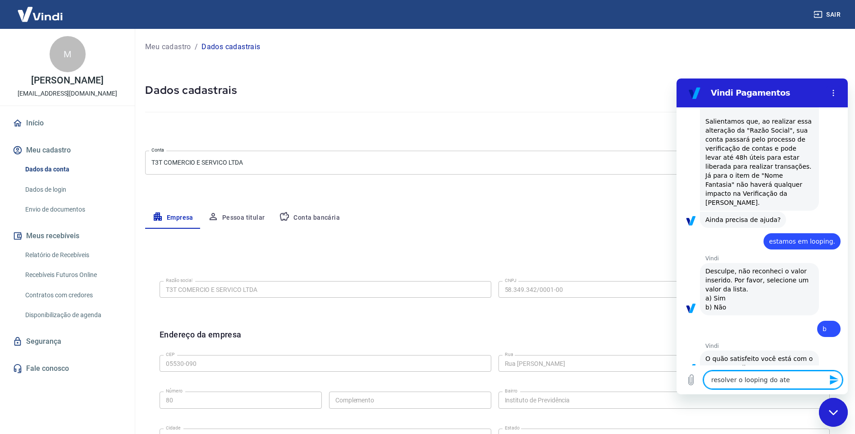
type textarea "x"
type textarea "resolver o looping do aten"
type textarea "x"
type textarea "resolver o looping do atend"
type textarea "x"
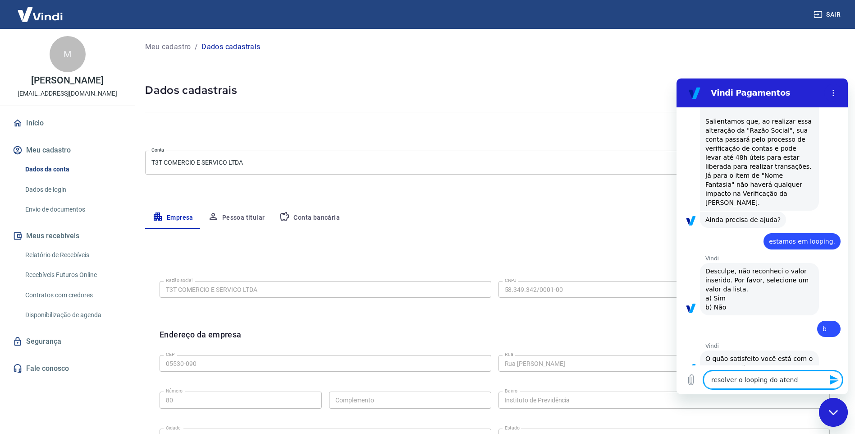
type textarea "resolver o looping do atendi"
type textarea "x"
type textarea "resolver o looping do atendim"
type textarea "x"
type textarea "resolver o looping do atendime"
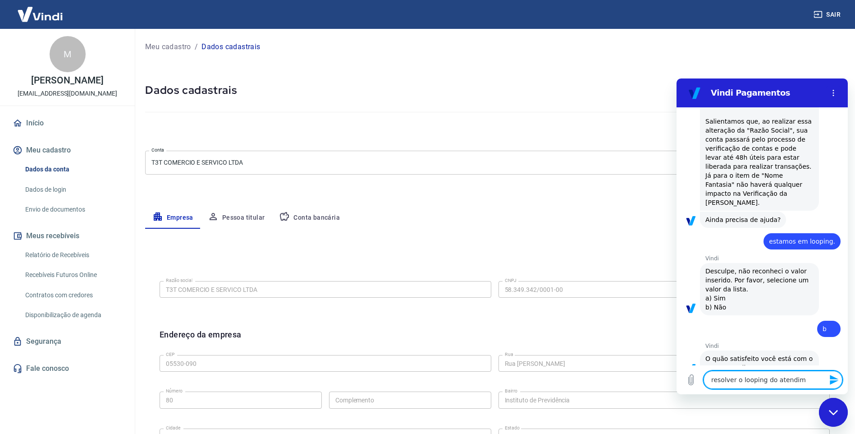
type textarea "x"
type textarea "resolver o looping do atendimen"
type textarea "x"
type textarea "resolver o looping do atendiment"
type textarea "x"
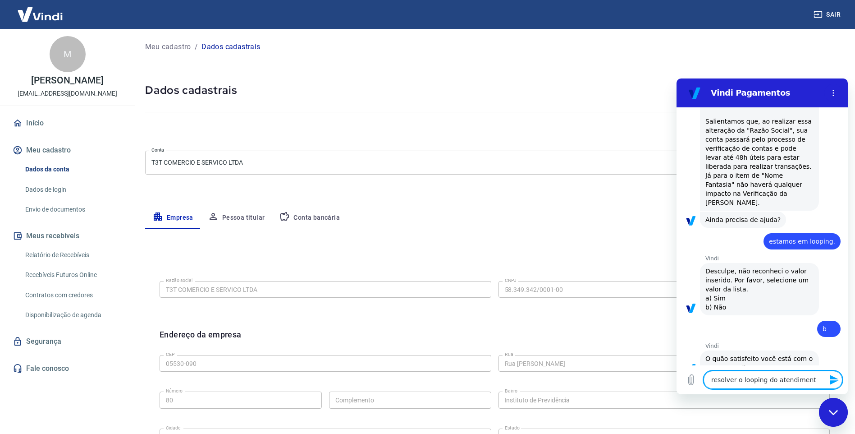
type textarea "resolver o looping do atendimento"
type textarea "x"
type textarea "resolver o looping do atendiment"
type textarea "x"
type textarea "resolver o looping do atendimen"
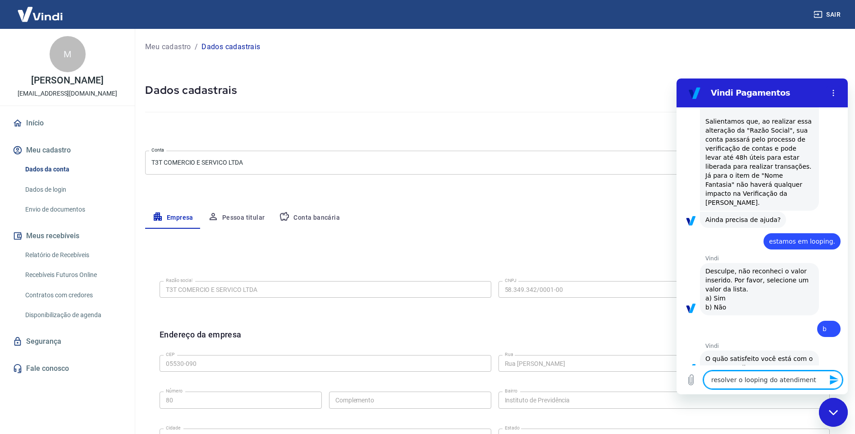
type textarea "x"
type textarea "resolver o looping do atendime"
type textarea "x"
type textarea "resolver o looping do atendim"
type textarea "x"
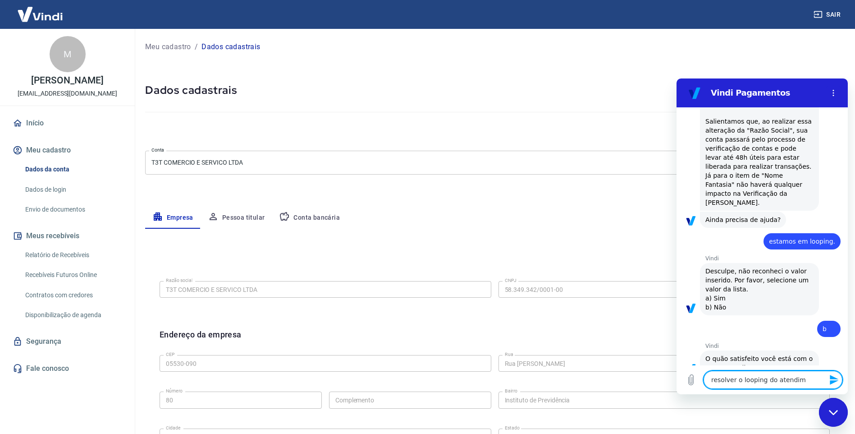
type textarea "resolver o looping do atendi"
type textarea "x"
type textarea "resolver o looping do atend"
type textarea "x"
type textarea "resolver o looping do aten"
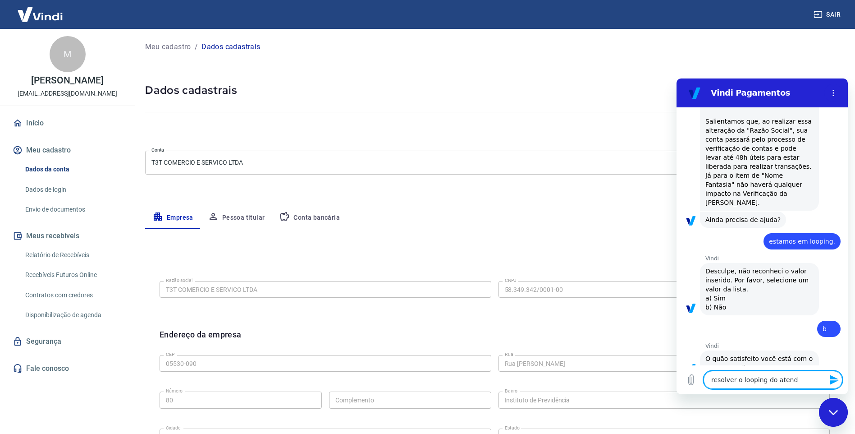
type textarea "x"
type textarea "resolver o looping do ate"
type textarea "x"
type textarea "resolver o looping do at"
type textarea "x"
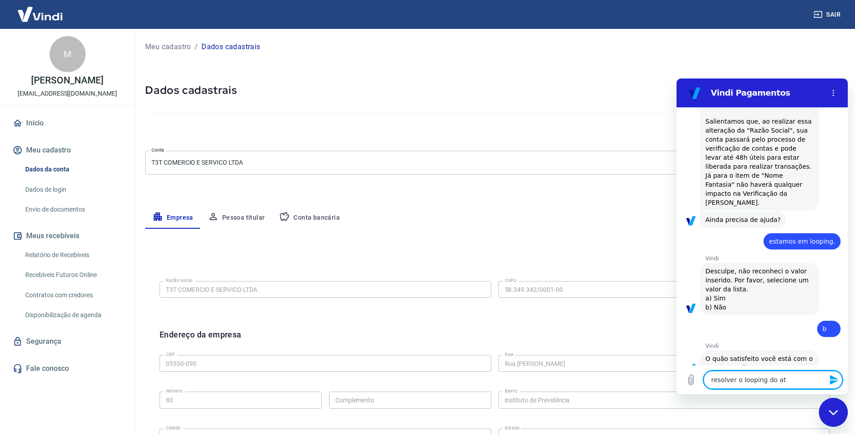
type textarea "resolver o looping do a"
type textarea "x"
type textarea "resolver o looping do"
type textarea "x"
type textarea "resolver o looping do"
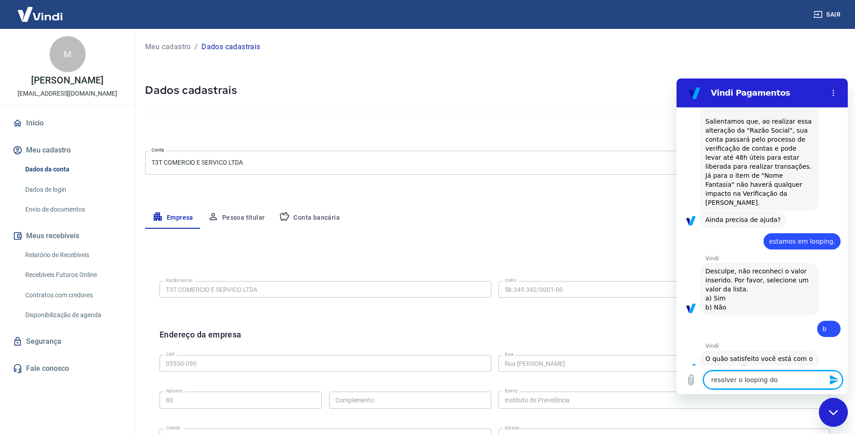
type textarea "x"
type textarea "resolver o looping d"
type textarea "x"
type textarea "resolver o looping da"
type textarea "x"
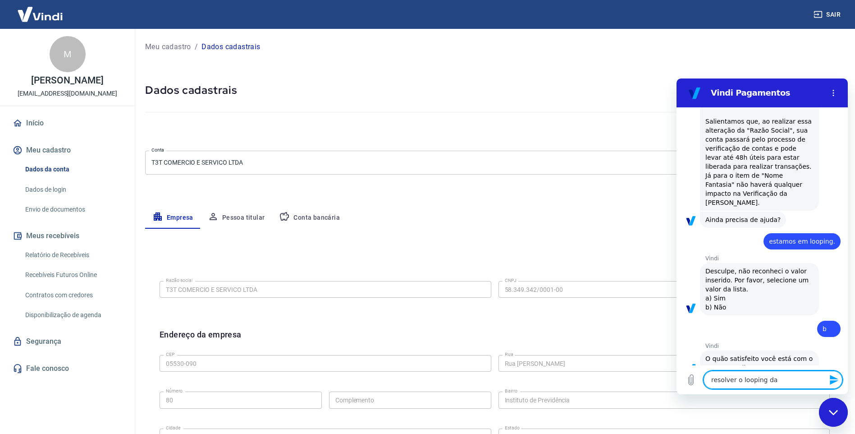
type textarea "resolver o looping das"
type textarea "x"
type textarea "resolver o looping das"
type textarea "x"
type textarea "resolver o looping das p"
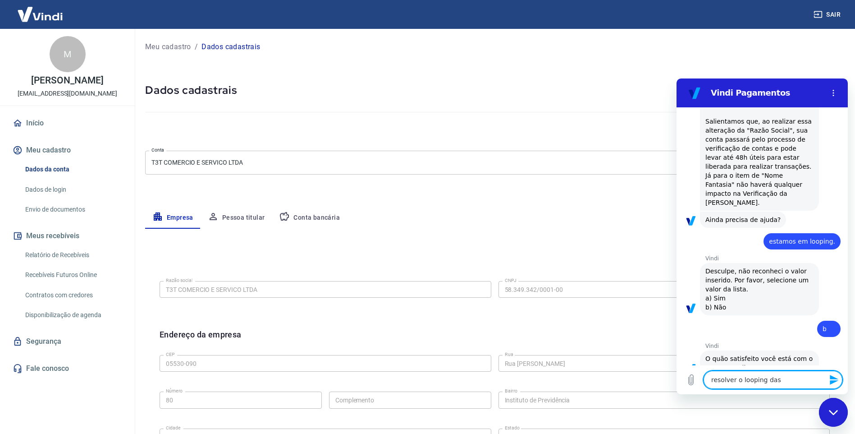
type textarea "x"
type textarea "resolver o looping das"
type textarea "x"
type textarea "resolver o looping das o"
type textarea "x"
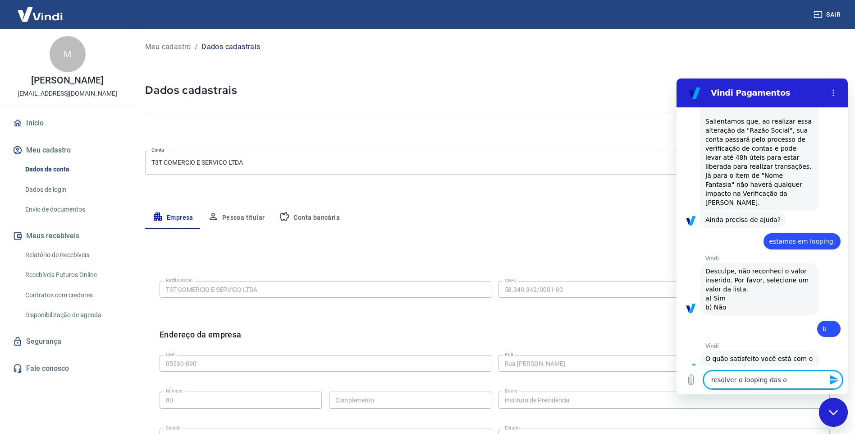
type textarea "resolver o looping das op"
type textarea "x"
type textarea "resolver o looping das opç"
type textarea "x"
type textarea "resolver o looping das opçõ"
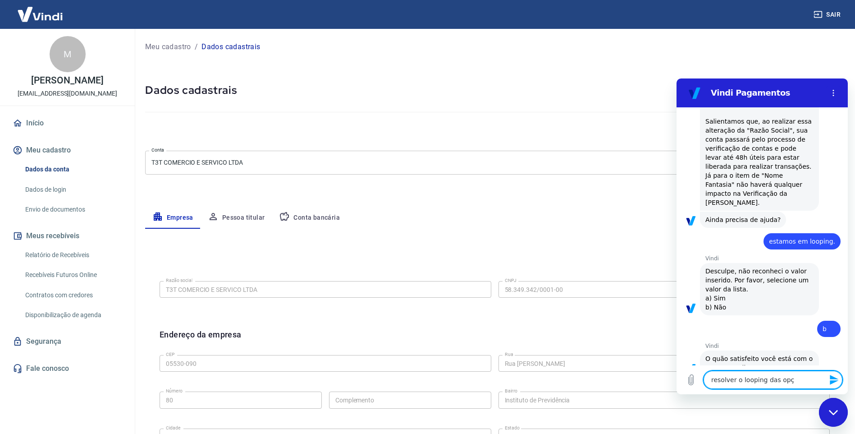
type textarea "x"
type textarea "resolver o looping das opçõe"
type textarea "x"
type textarea "resolver o looping das opções"
type textarea "x"
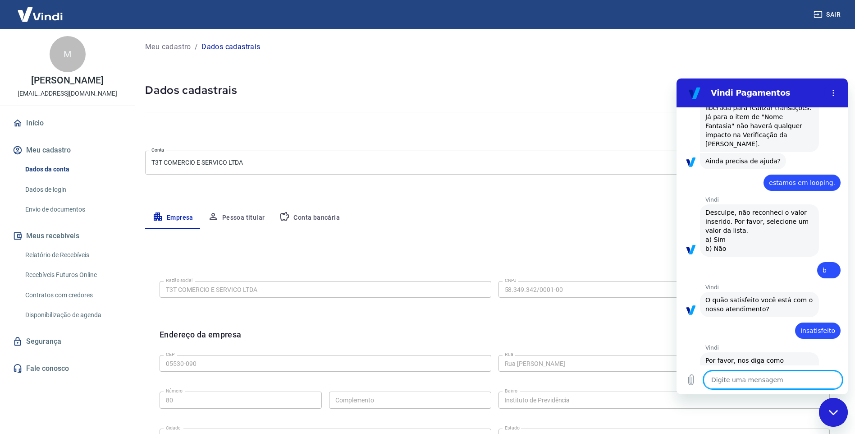
scroll to position [1263, 0]
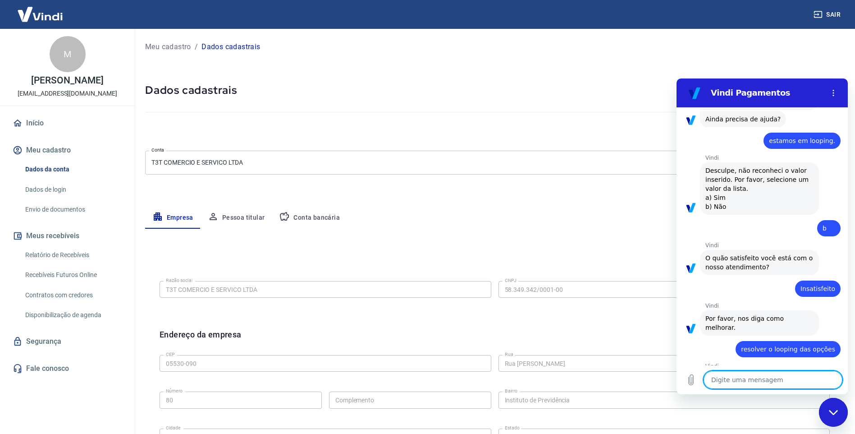
type textarea "x"
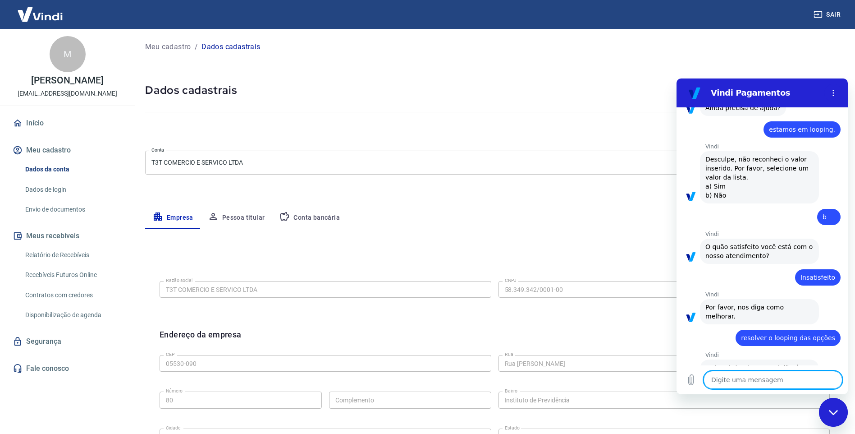
scroll to position [1316, 0]
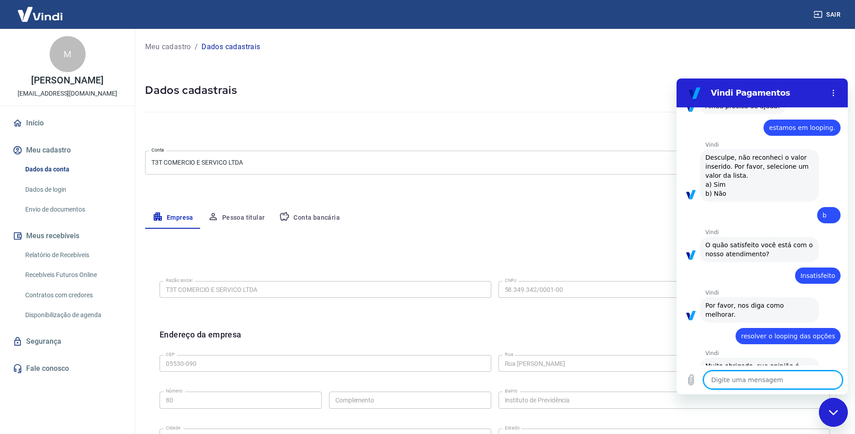
type textarea "a"
type textarea "x"
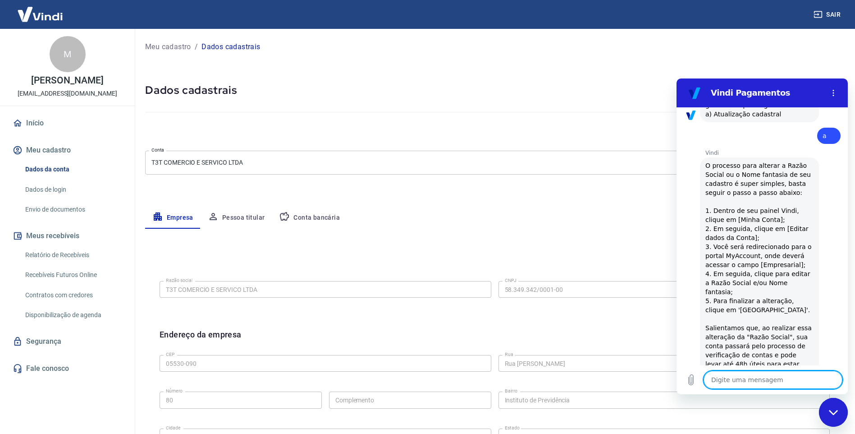
scroll to position [1631, 0]
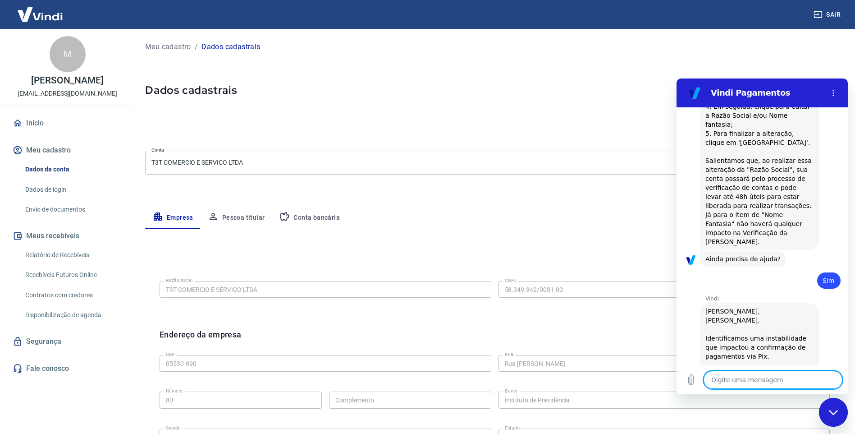
type textarea "x"
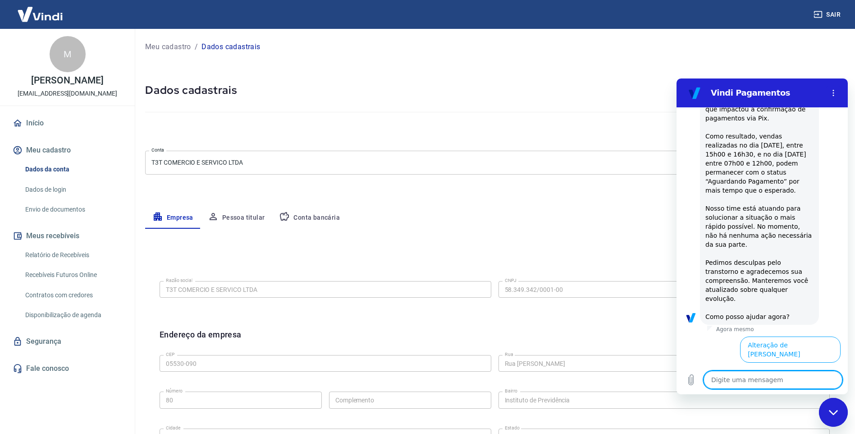
scroll to position [2073, 0]
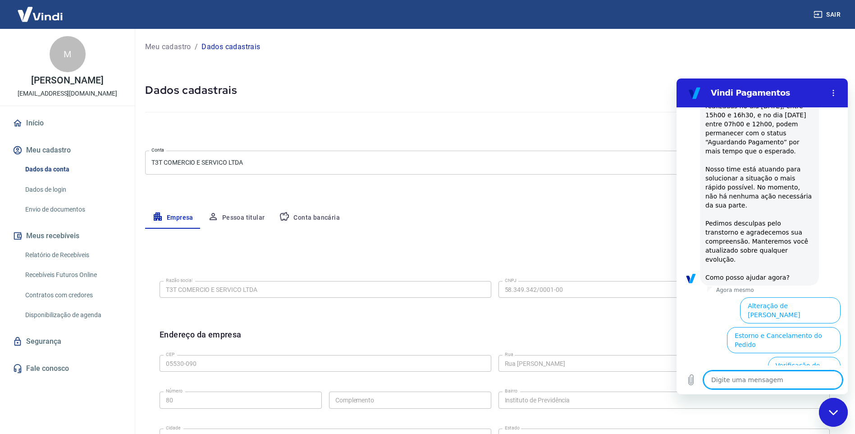
click at [729, 380] on textarea at bounding box center [773, 380] width 139 height 18
type textarea "f"
type textarea "x"
type textarea "fa"
type textarea "x"
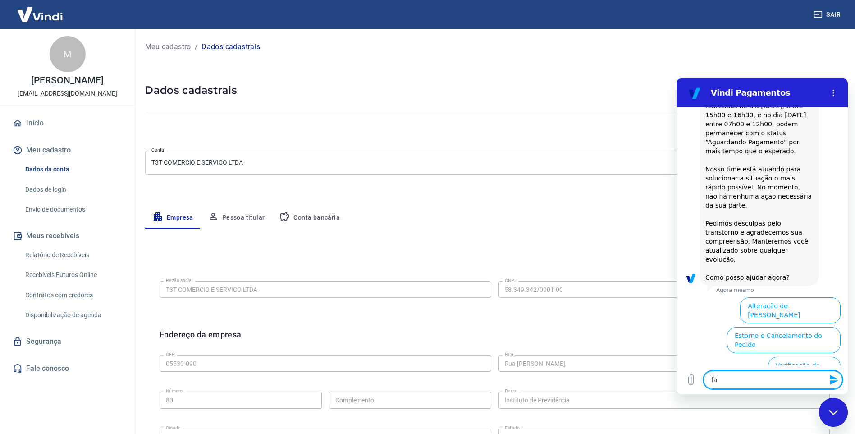
type textarea "fal"
type textarea "x"
type textarea "fala"
type textarea "x"
type textarea "falar"
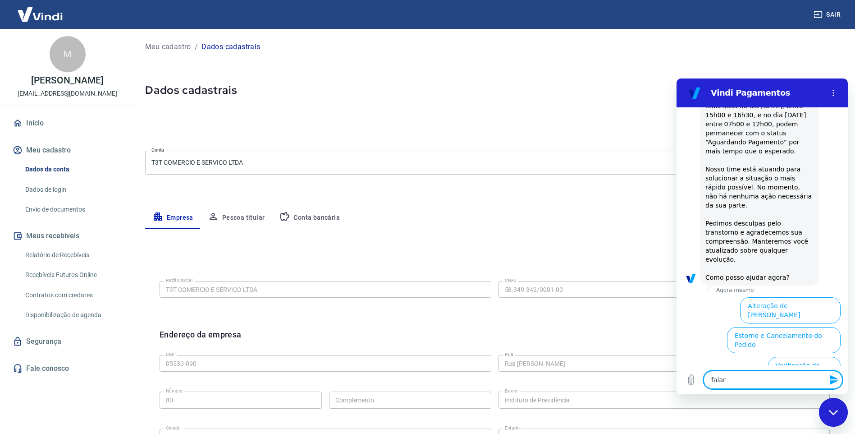
type textarea "x"
type textarea "falar"
type textarea "x"
type textarea "falar c"
type textarea "x"
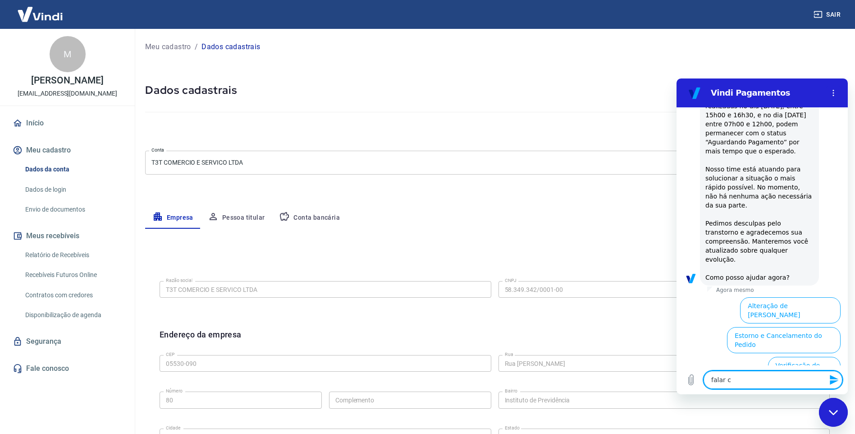
type textarea "falar co"
type textarea "x"
type textarea "falar com"
type textarea "x"
type textarea "falar com"
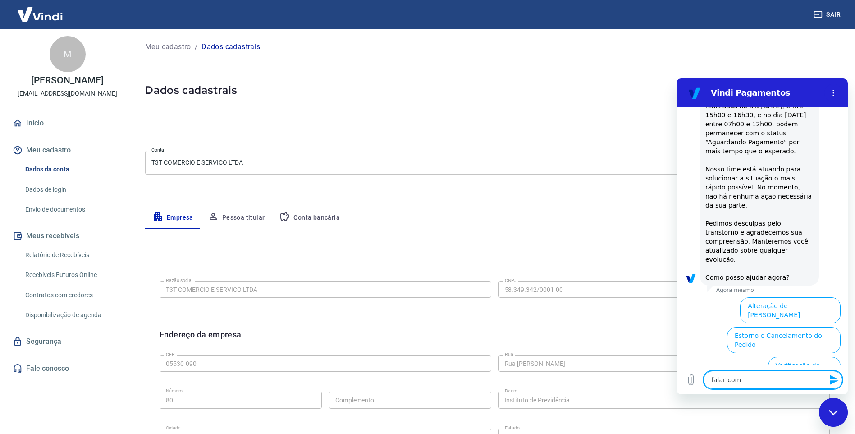
type textarea "x"
type textarea "falar com a"
type textarea "x"
type textarea "falar com al"
type textarea "x"
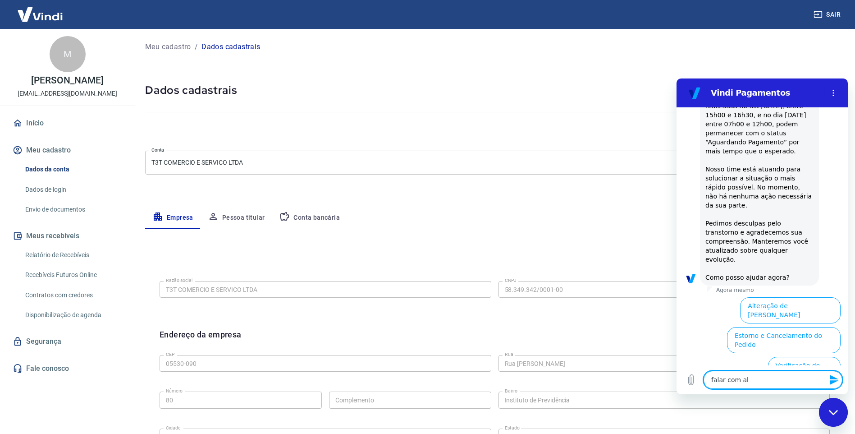
type textarea "falar com alg"
type textarea "x"
type textarea "falar com algu"
type textarea "x"
type textarea "falar com algué"
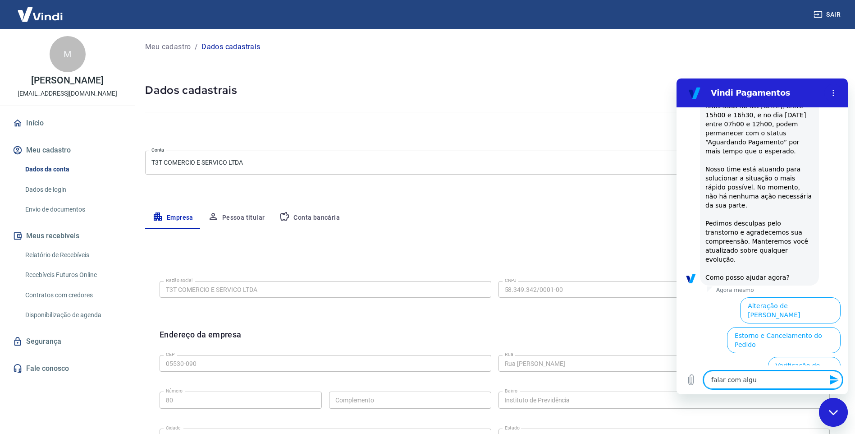
type textarea "x"
type textarea "falar com alguém"
type textarea "x"
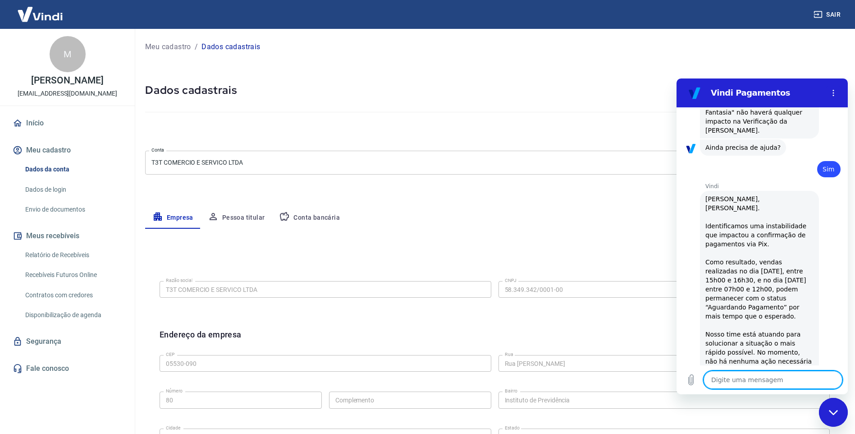
type textarea "x"
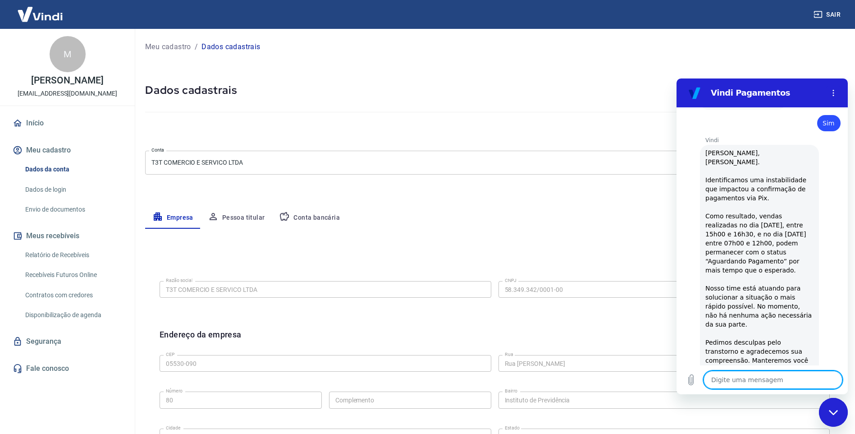
scroll to position [1956, 0]
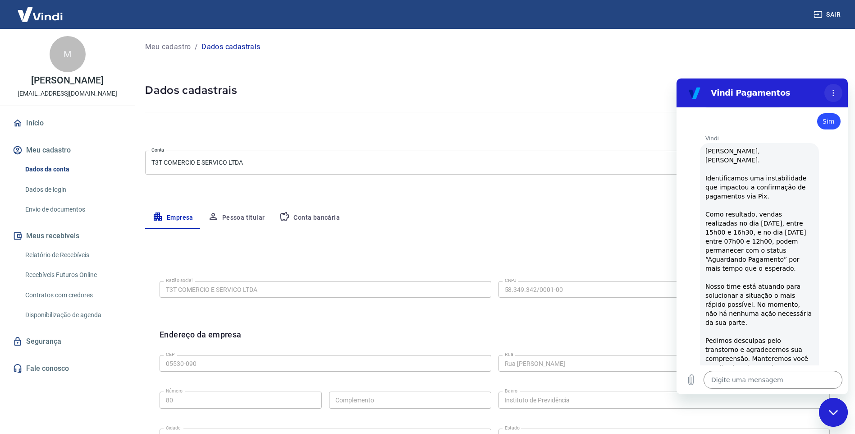
click at [833, 92] on circle "Menu de opções" at bounding box center [833, 92] width 1 height 1
click at [837, 161] on div "Vindi diz: Olá, Marlene Aparecida Vasarini. Identificamos uma instabilidade que…" at bounding box center [766, 272] width 164 height 261
click at [717, 379] on textarea at bounding box center [773, 380] width 139 height 18
type textarea "g"
type textarea "x"
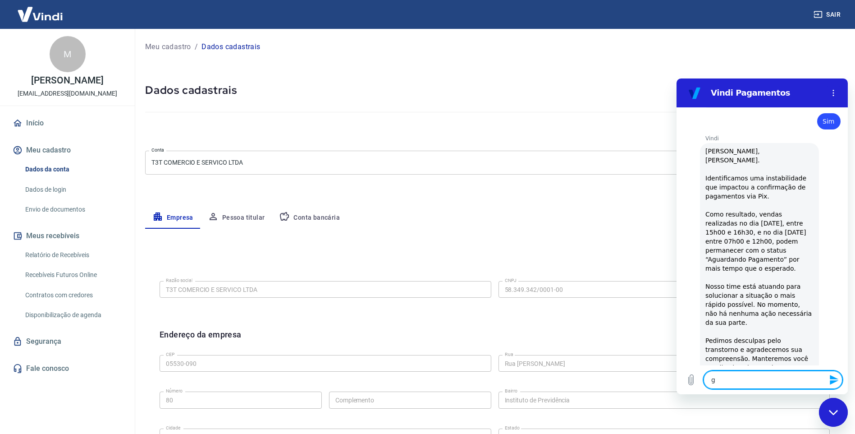
type textarea "gr"
type textarea "x"
type textarea "grr"
type textarea "x"
type textarea "grrr"
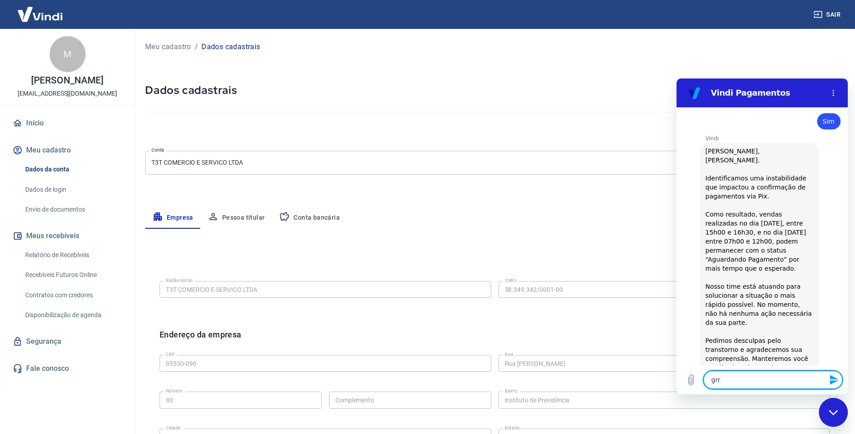
type textarea "x"
type textarea "grrrr"
type textarea "x"
type textarea "grrrrr"
type textarea "x"
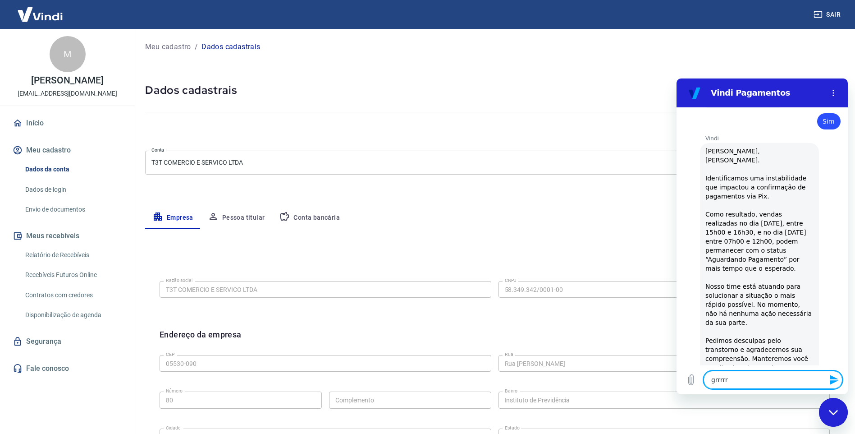
type textarea "grrrrrr"
type textarea "x"
type textarea "grrrrrrr"
type textarea "x"
type textarea "grrrrrrrr"
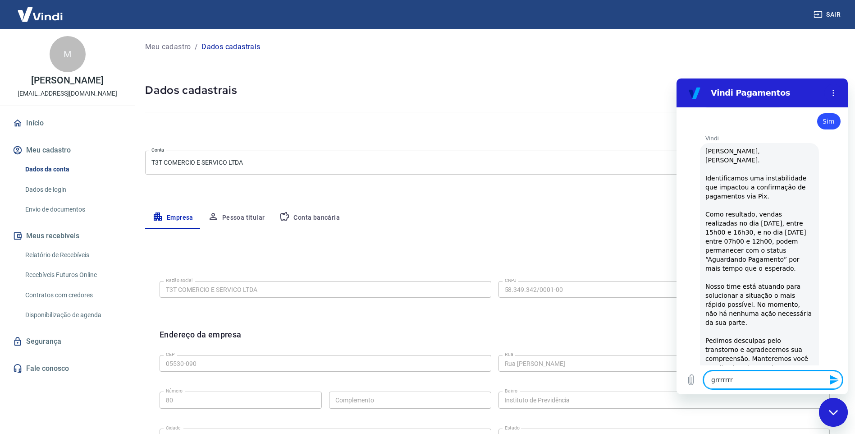
type textarea "x"
type textarea "grrrrrrrrr"
type textarea "x"
type textarea "grrrrrrrrrr"
type textarea "x"
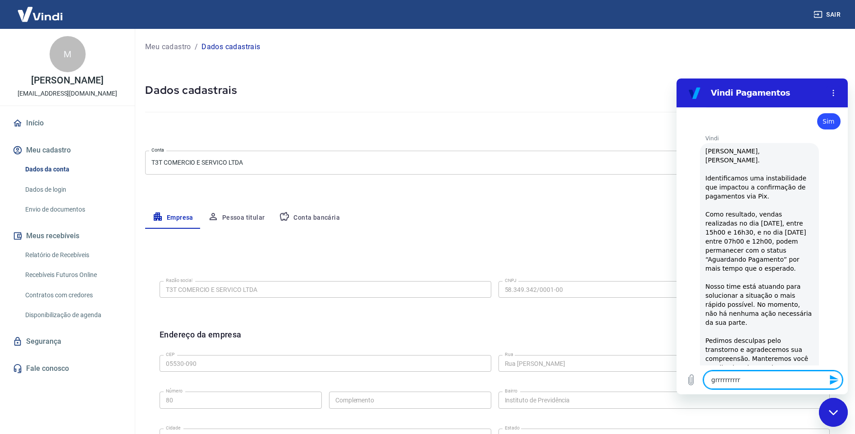
type textarea "grrrrrrrrrr"
click at [834, 414] on icon "Fechar janela de mensagens" at bounding box center [833, 412] width 9 height 6
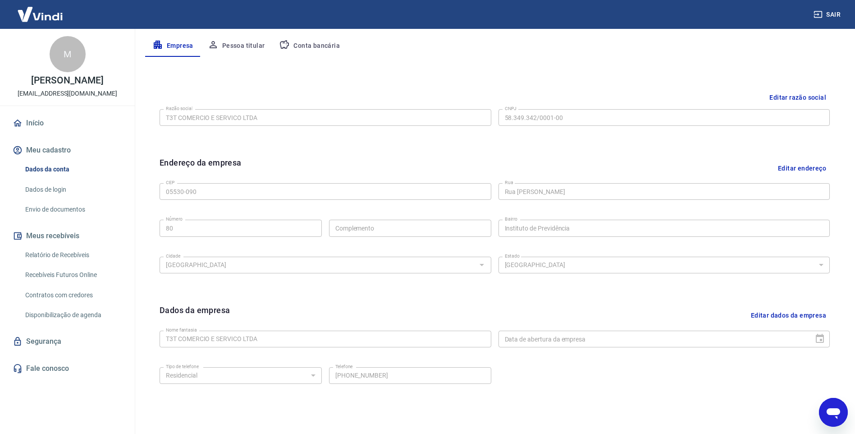
scroll to position [216, 0]
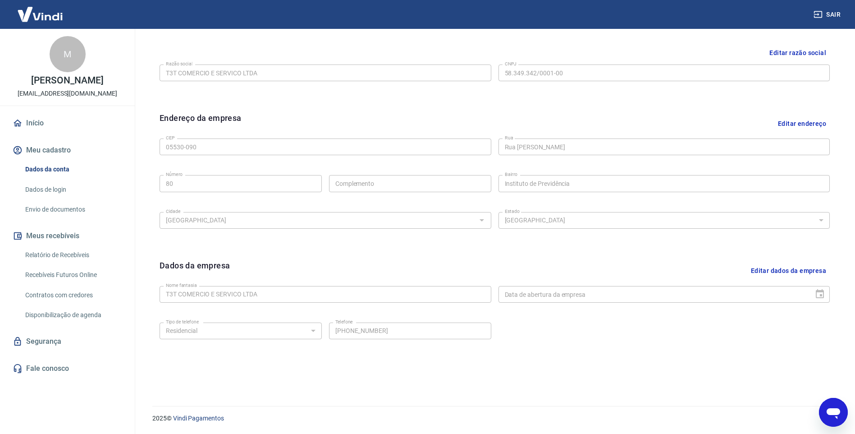
click at [835, 413] on icon "Abrir janela de mensagens" at bounding box center [834, 413] width 14 height 11
type textarea "x"
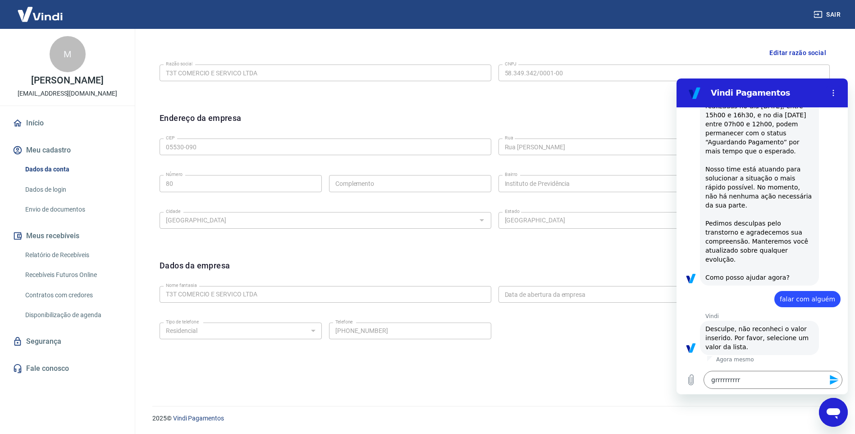
scroll to position [1956, 0]
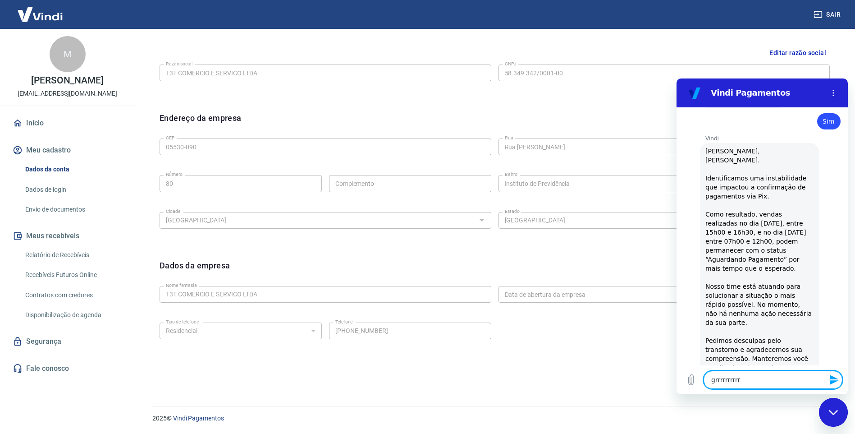
click at [834, 381] on icon "Enviar mensagem" at bounding box center [834, 380] width 9 height 10
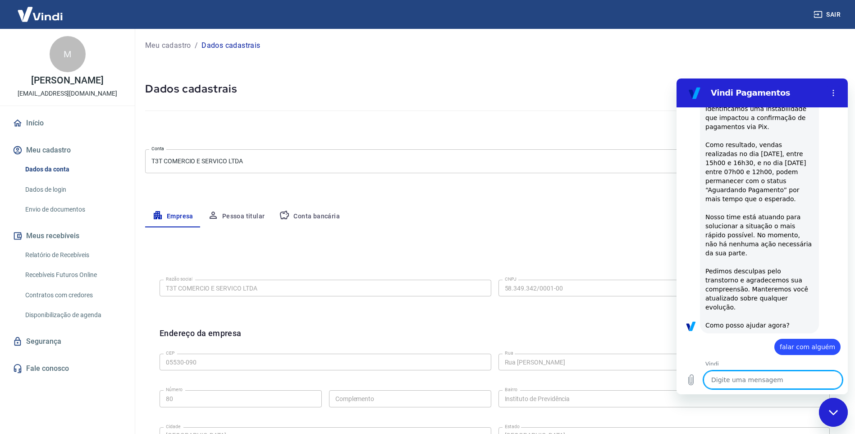
scroll to position [0, 0]
click at [833, 93] on circle "Menu de opções" at bounding box center [833, 92] width 1 height 1
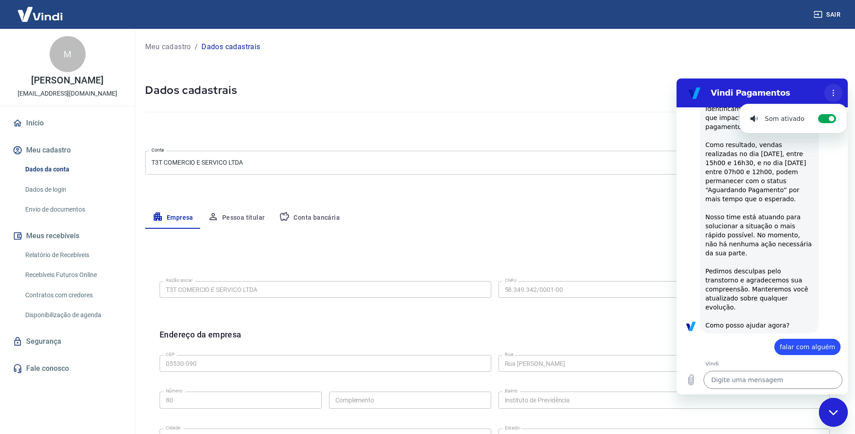
click at [833, 93] on circle "Menu de opções" at bounding box center [833, 92] width 1 height 1
click at [830, 411] on icon "Fechar janela de mensagens" at bounding box center [833, 411] width 9 height 5
type textarea "x"
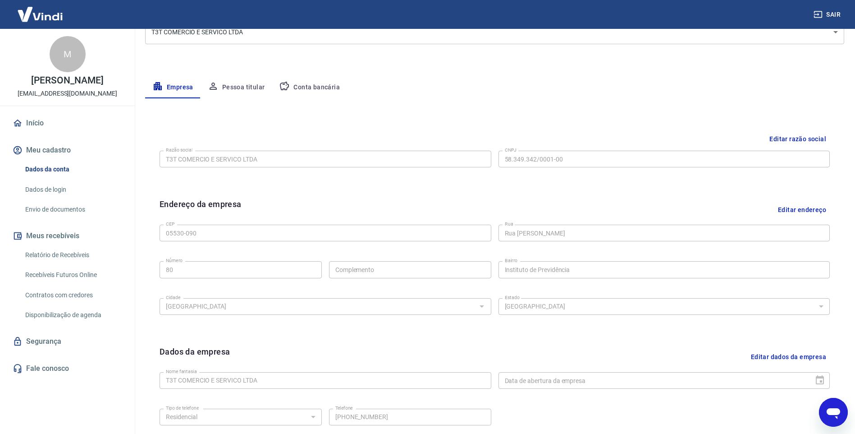
scroll to position [135, 0]
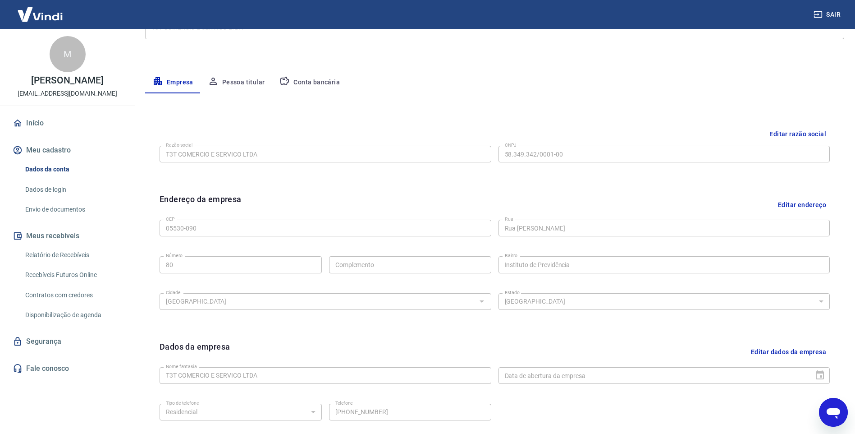
click at [320, 80] on button "Conta bancária" at bounding box center [309, 83] width 75 height 22
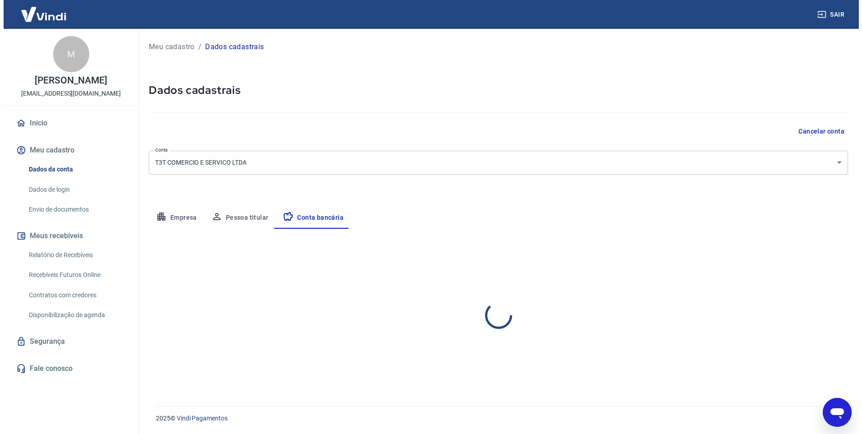
scroll to position [0, 0]
select select "1"
